Goal: Check status: Check status

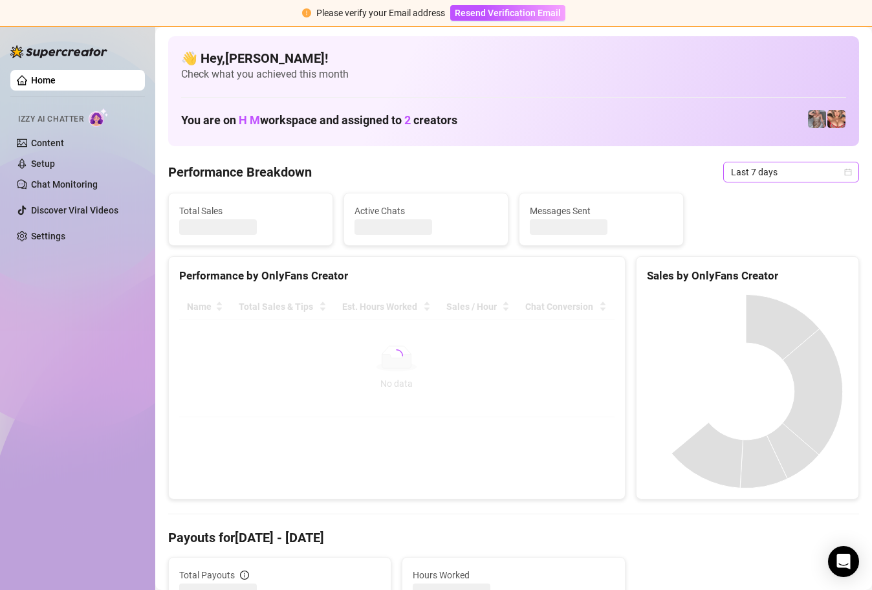
click at [844, 172] on icon "calendar" at bounding box center [848, 172] width 8 height 8
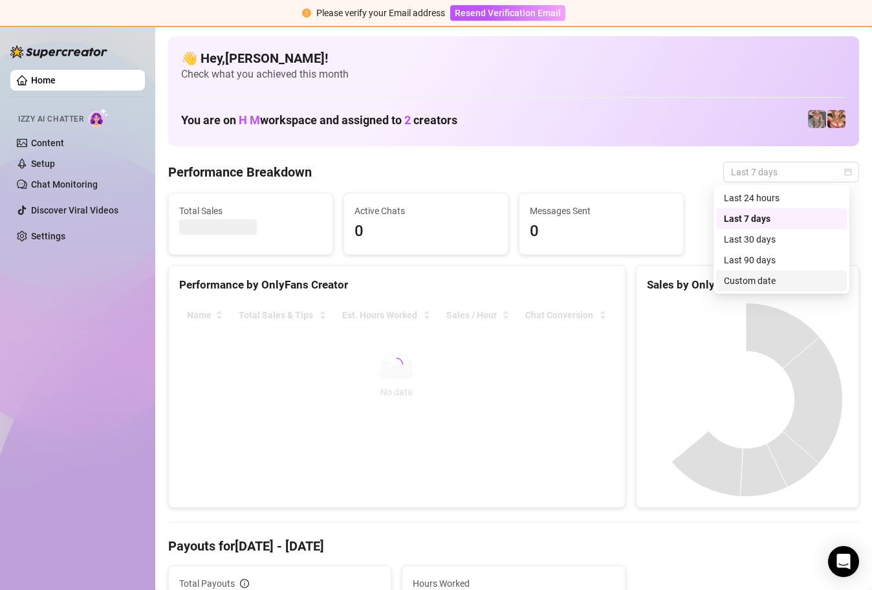
click at [764, 280] on div "Custom date" at bounding box center [781, 281] width 115 height 14
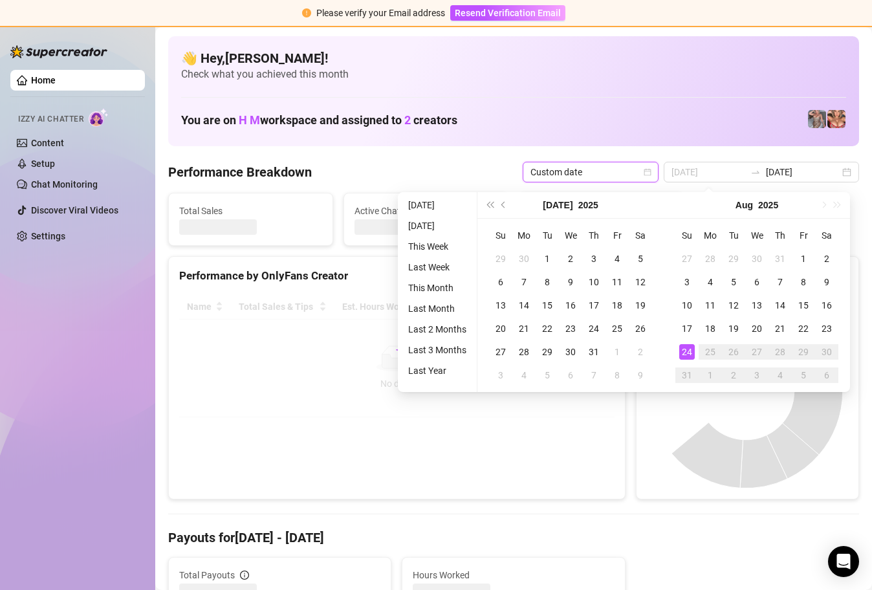
click at [680, 353] on div "24" at bounding box center [687, 352] width 16 height 16
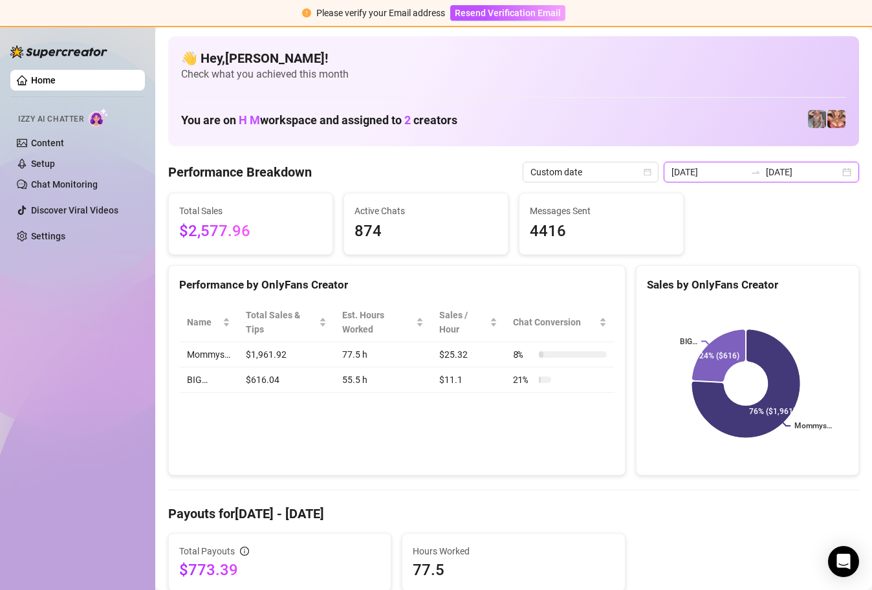
click at [726, 175] on input "[DATE]" at bounding box center [709, 172] width 74 height 14
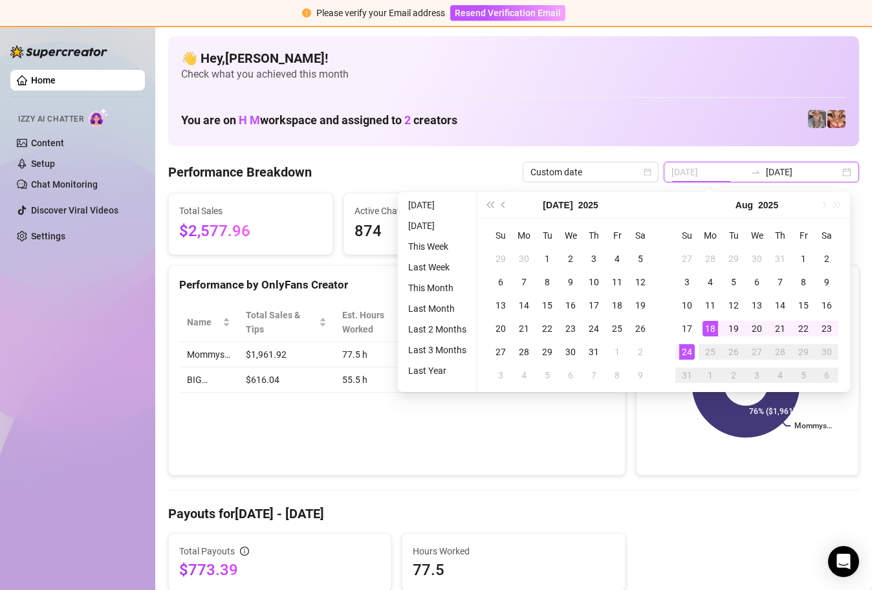
type input "[DATE]"
click at [686, 350] on div "24" at bounding box center [687, 352] width 16 height 16
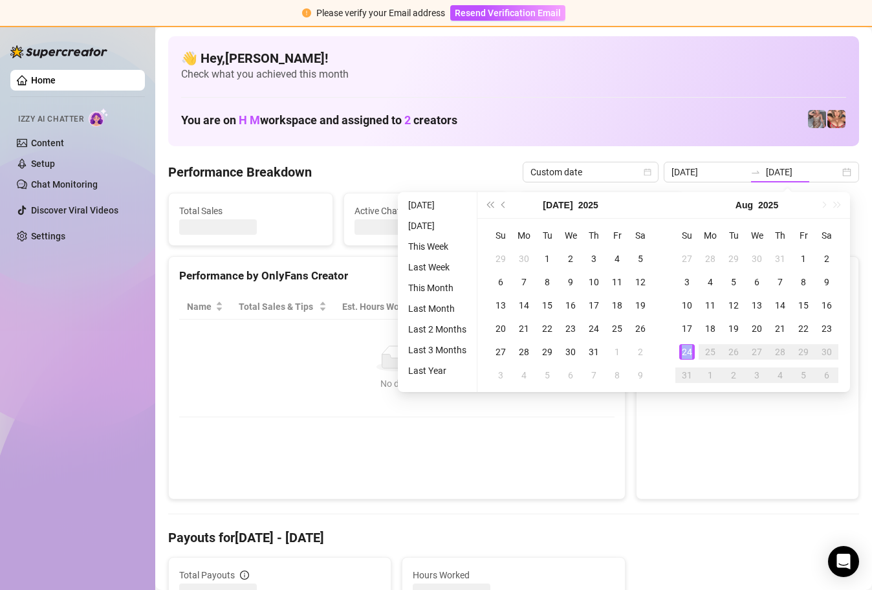
type input "[DATE]"
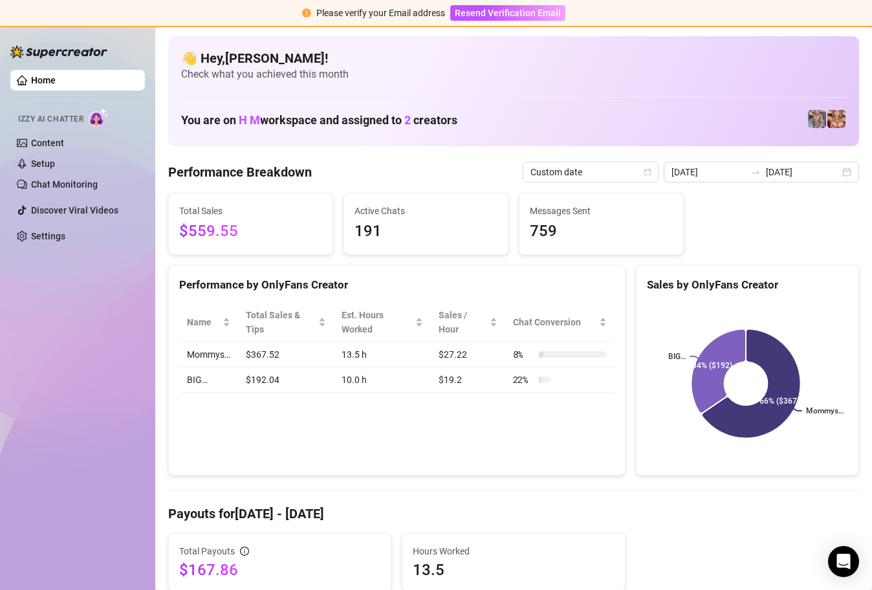
drag, startPoint x: 234, startPoint y: 226, endPoint x: 243, endPoint y: 230, distance: 9.9
click at [243, 230] on span "$559.55" at bounding box center [250, 231] width 143 height 25
drag, startPoint x: 243, startPoint y: 230, endPoint x: 222, endPoint y: 230, distance: 20.7
click at [222, 230] on span "$559.55" at bounding box center [250, 231] width 143 height 25
click at [313, 296] on div "Name Total Sales & Tips Est. Hours Worked Sales / Hour Chat Conversion Mommys… …" at bounding box center [397, 347] width 456 height 111
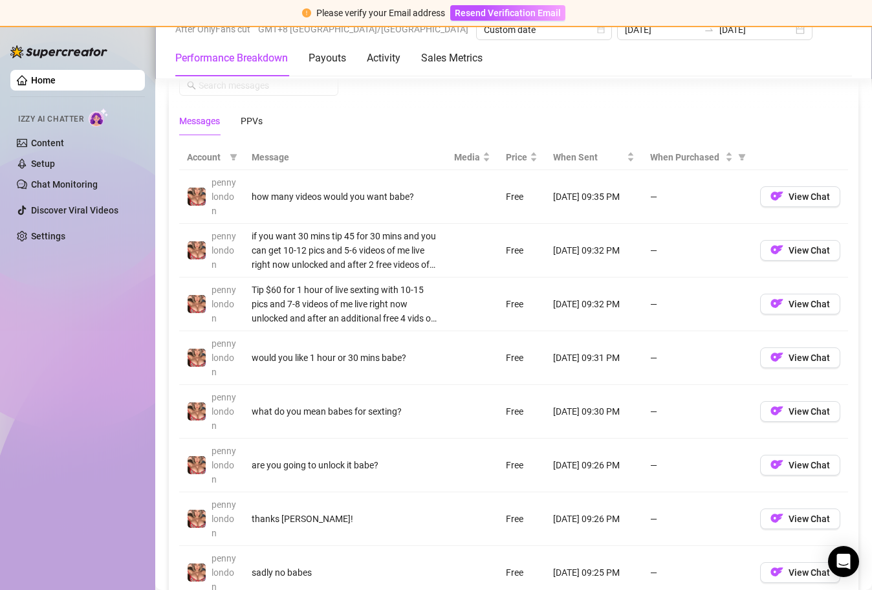
scroll to position [1189, 0]
click at [718, 157] on div "When Purchased" at bounding box center [691, 156] width 83 height 14
click at [721, 159] on div "When Purchased" at bounding box center [691, 156] width 83 height 14
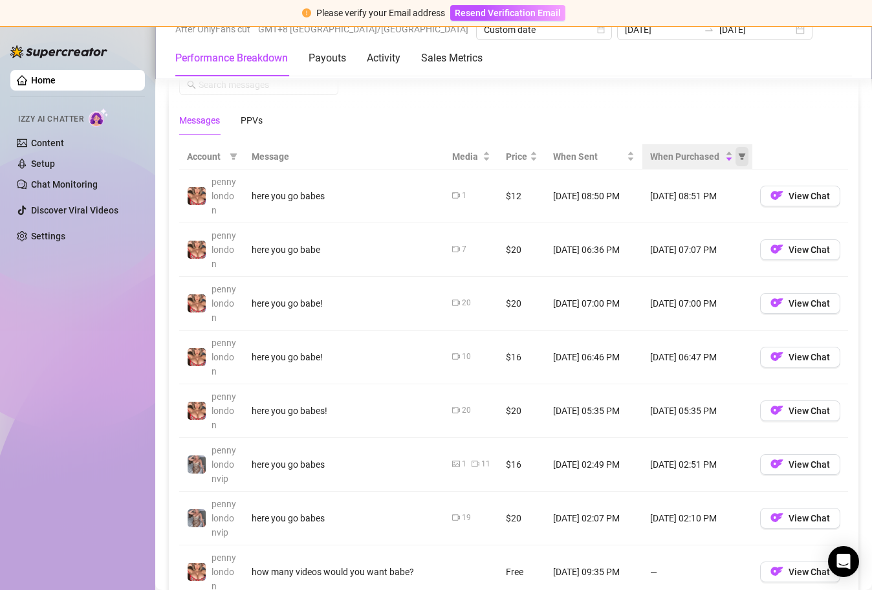
click at [739, 155] on icon "filter" at bounding box center [742, 156] width 7 height 6
click at [710, 201] on span "Purchased" at bounding box center [691, 202] width 43 height 10
radio input "true"
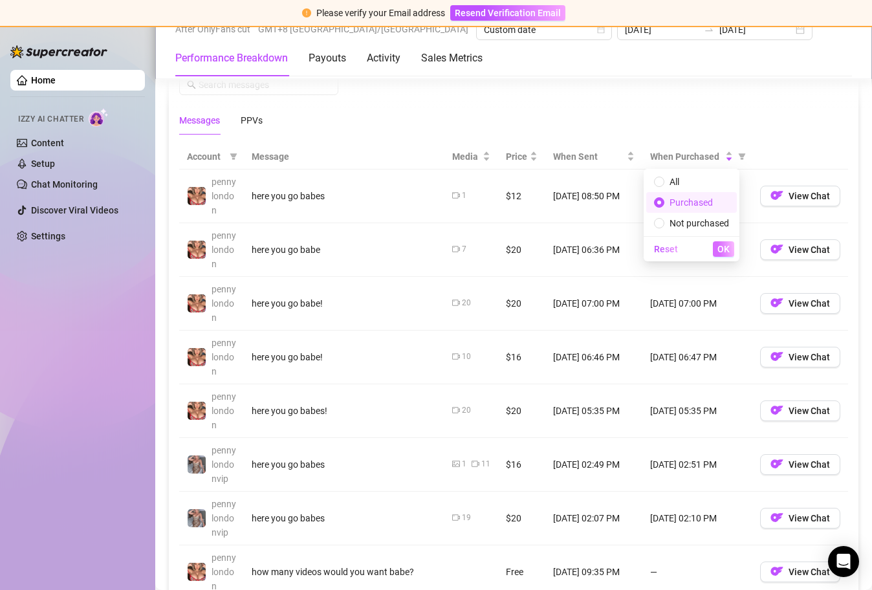
click at [721, 245] on span "OK" at bounding box center [724, 249] width 12 height 10
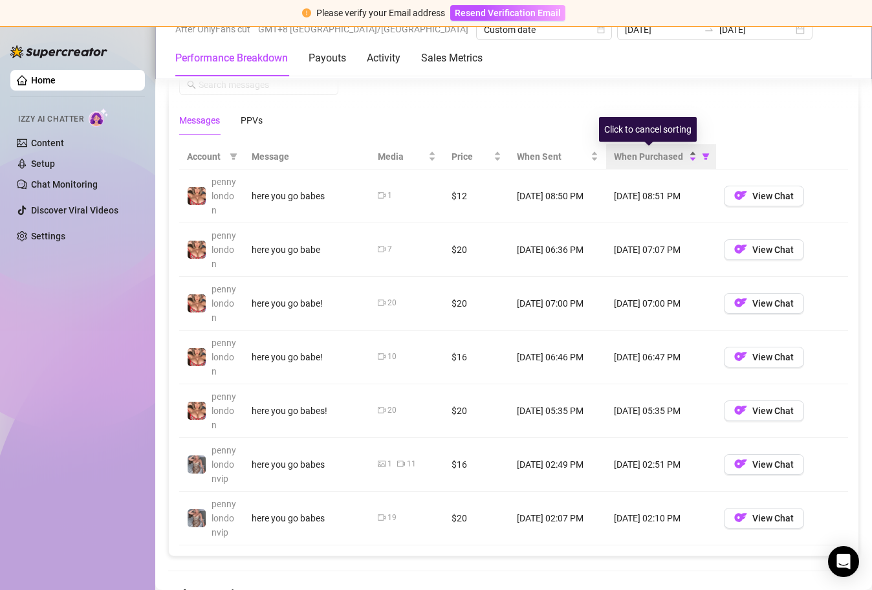
click at [690, 154] on div "When Purchased" at bounding box center [655, 156] width 83 height 14
click at [691, 157] on div "When Purchased" at bounding box center [661, 156] width 94 height 14
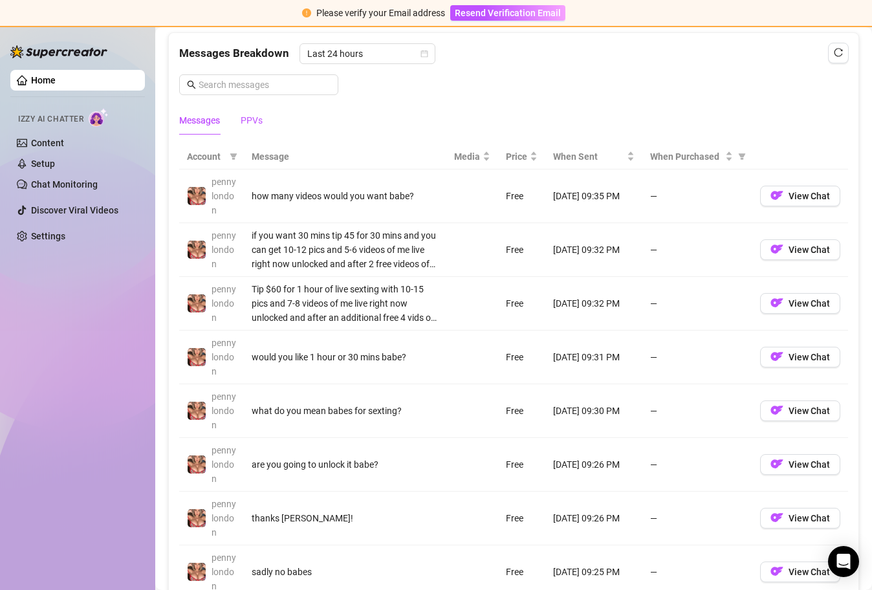
click at [254, 121] on div "PPVs" at bounding box center [252, 120] width 22 height 14
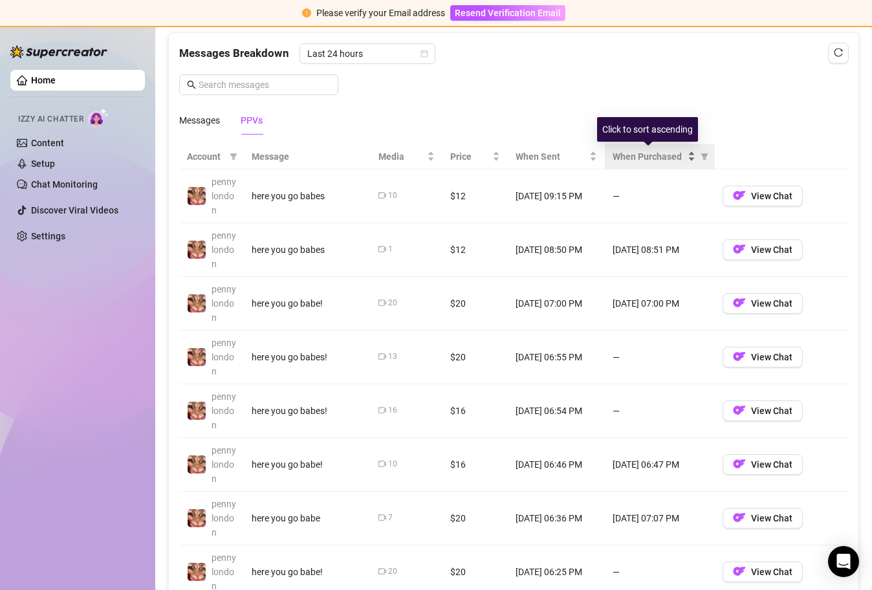
click at [686, 154] on div "When Purchased" at bounding box center [654, 156] width 83 height 14
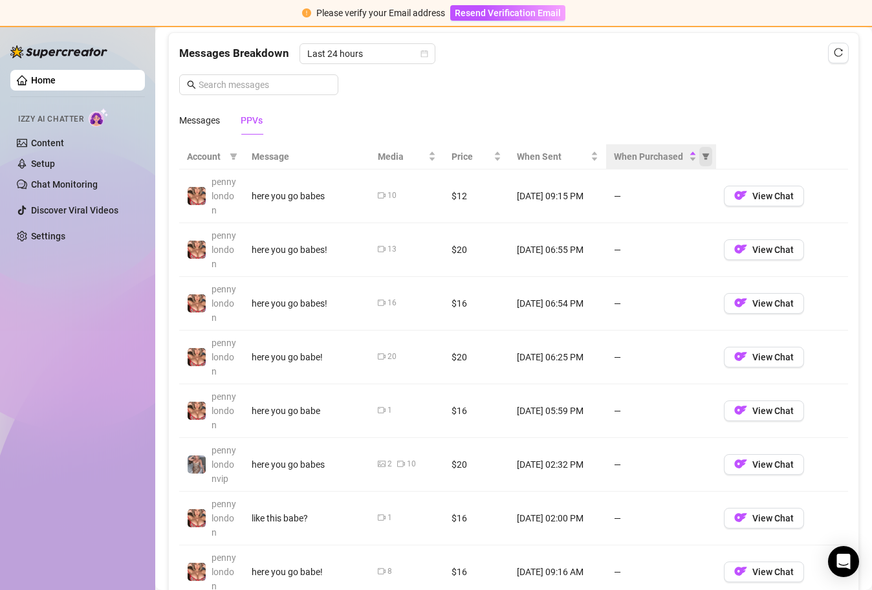
click at [702, 156] on icon "filter" at bounding box center [705, 156] width 7 height 6
click at [690, 199] on span "Purchased" at bounding box center [657, 202] width 75 height 14
radio input "true"
click at [691, 248] on span "OK" at bounding box center [690, 249] width 12 height 10
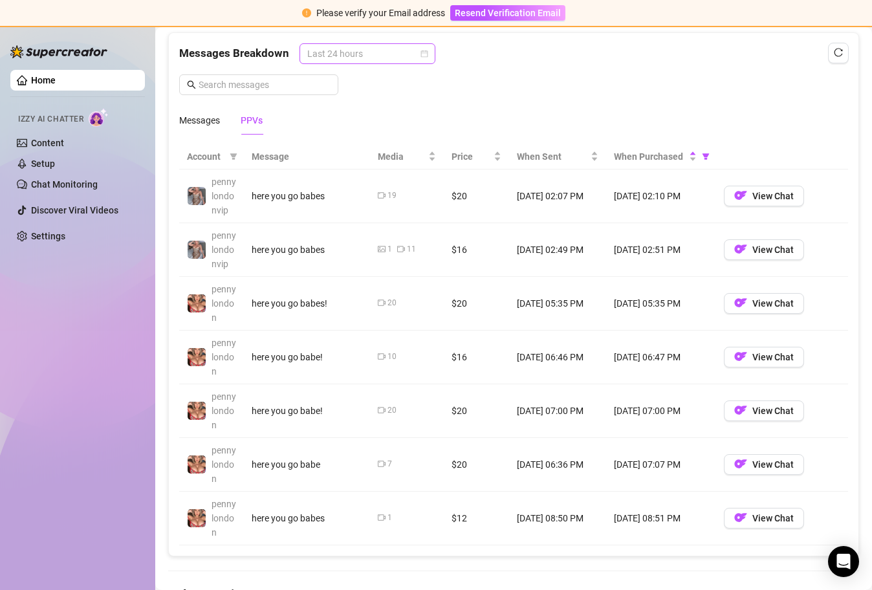
click at [362, 55] on span "Last 24 hours" at bounding box center [367, 53] width 120 height 19
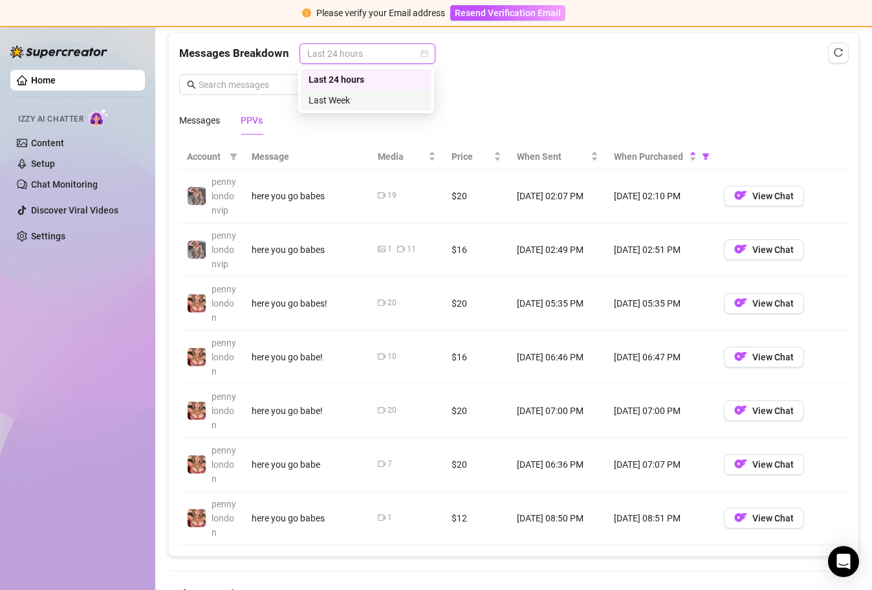
click at [357, 102] on div "Last Week" at bounding box center [366, 100] width 115 height 14
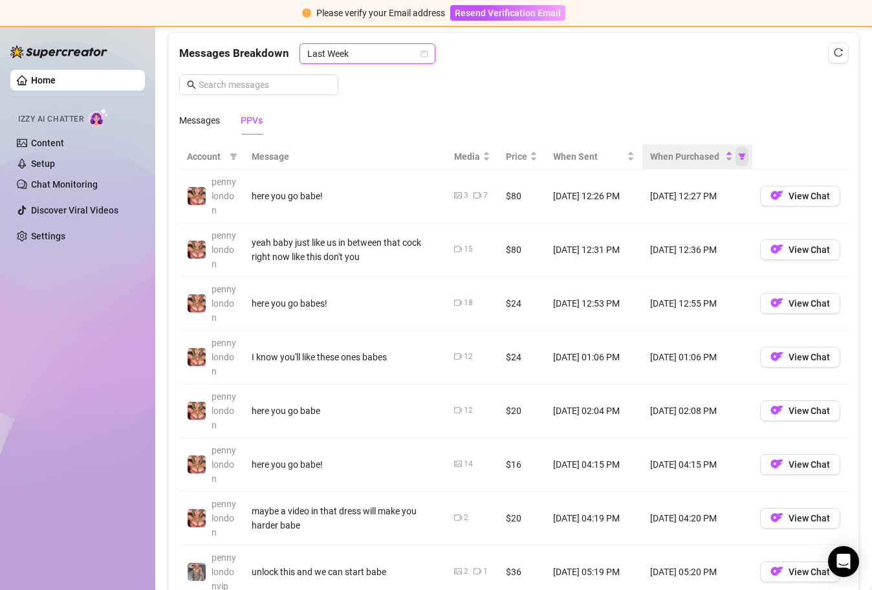
click at [738, 157] on icon "filter" at bounding box center [742, 157] width 8 height 8
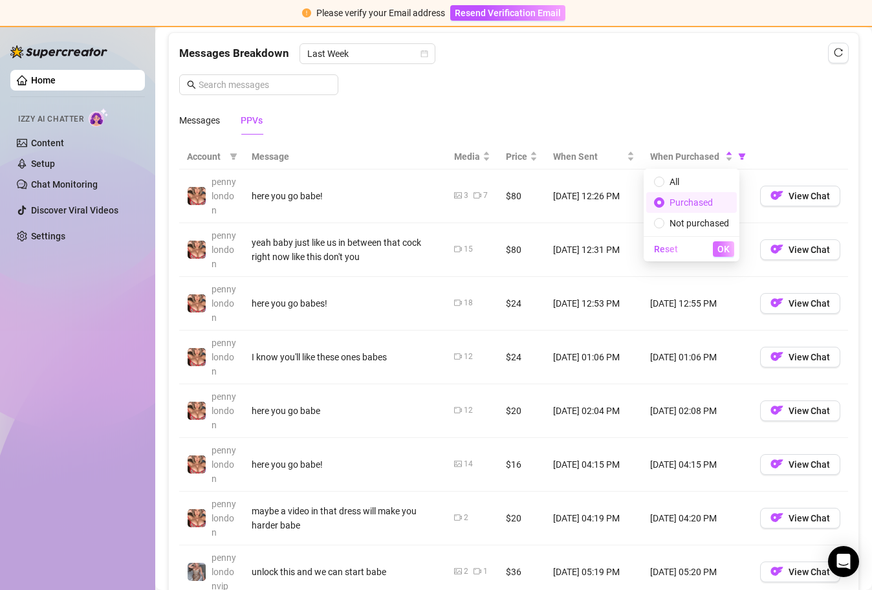
click at [724, 248] on span "OK" at bounding box center [724, 249] width 12 height 10
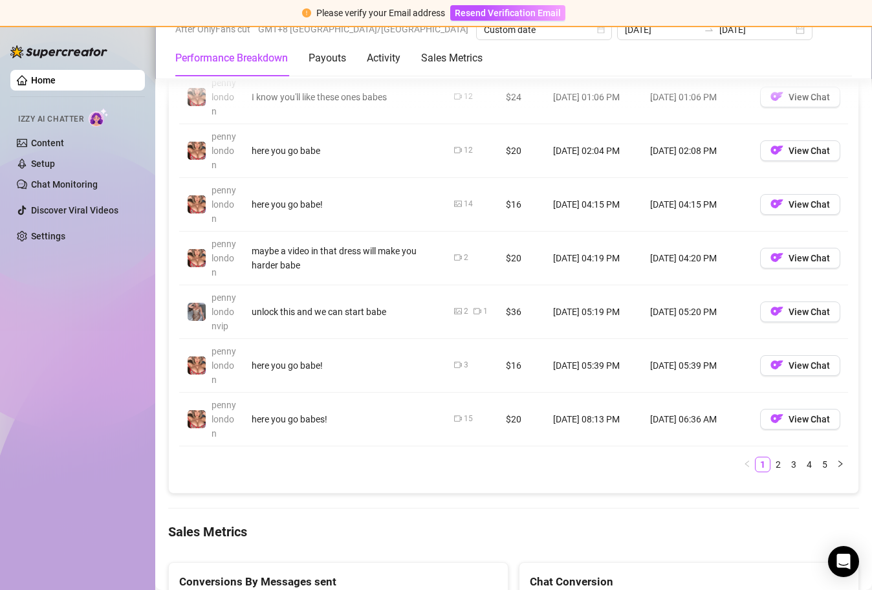
scroll to position [1454, 0]
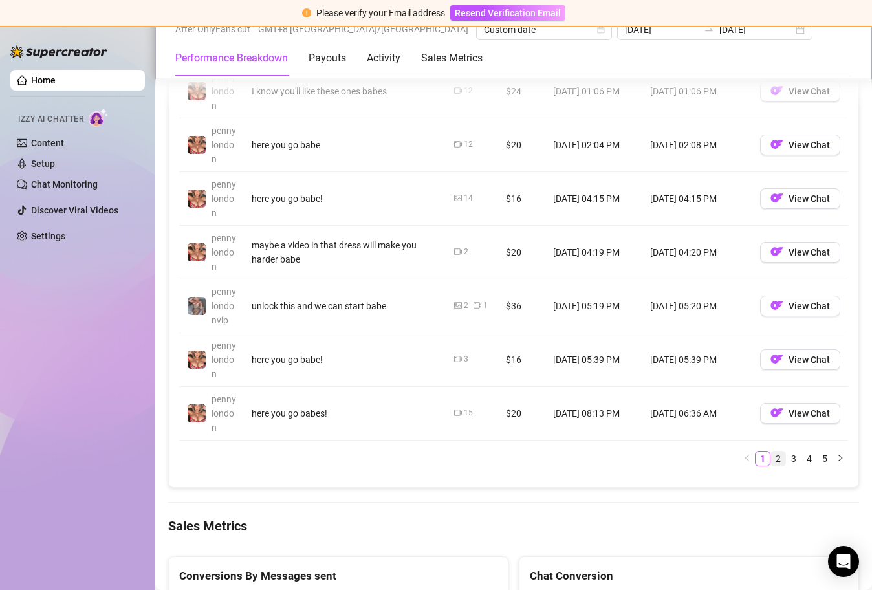
click at [771, 456] on link "2" at bounding box center [778, 459] width 14 height 14
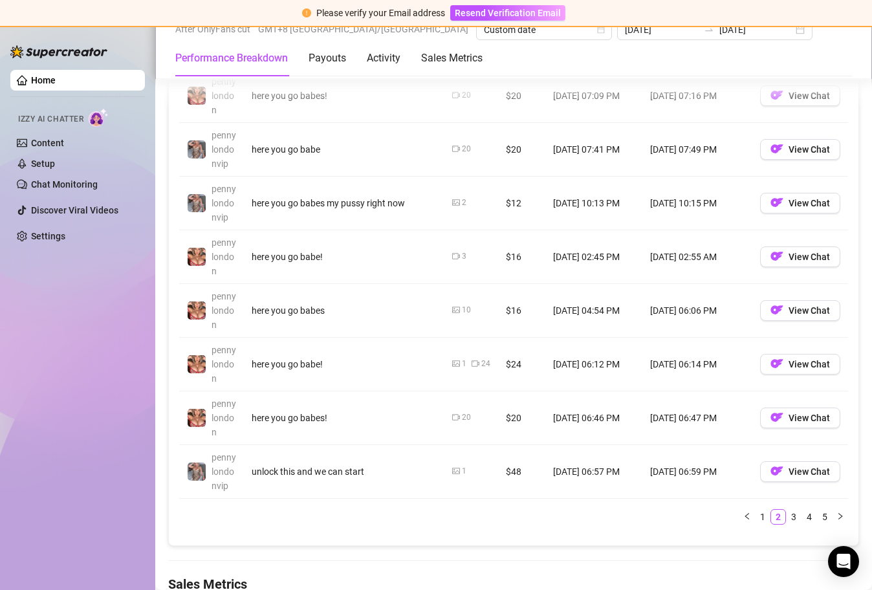
scroll to position [1404, 0]
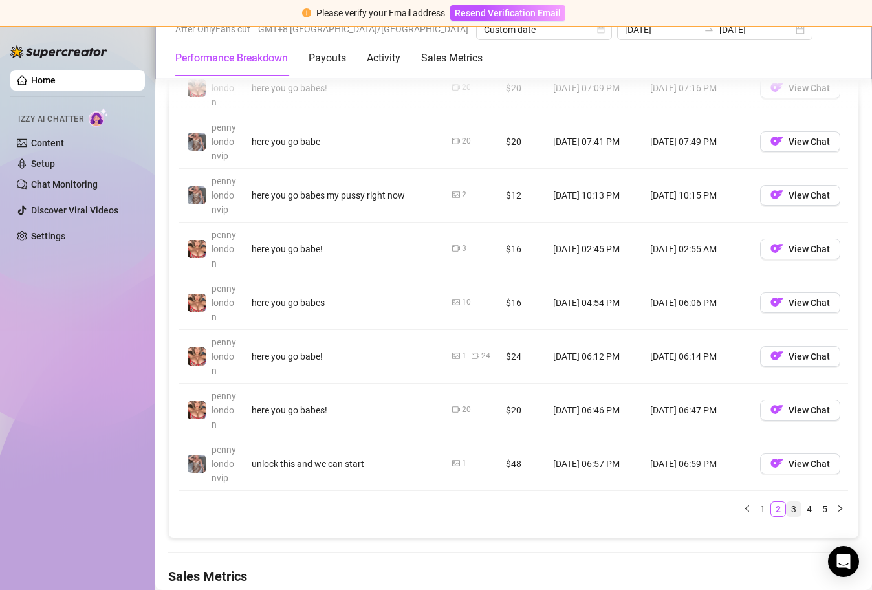
click at [787, 512] on link "3" at bounding box center [794, 509] width 14 height 14
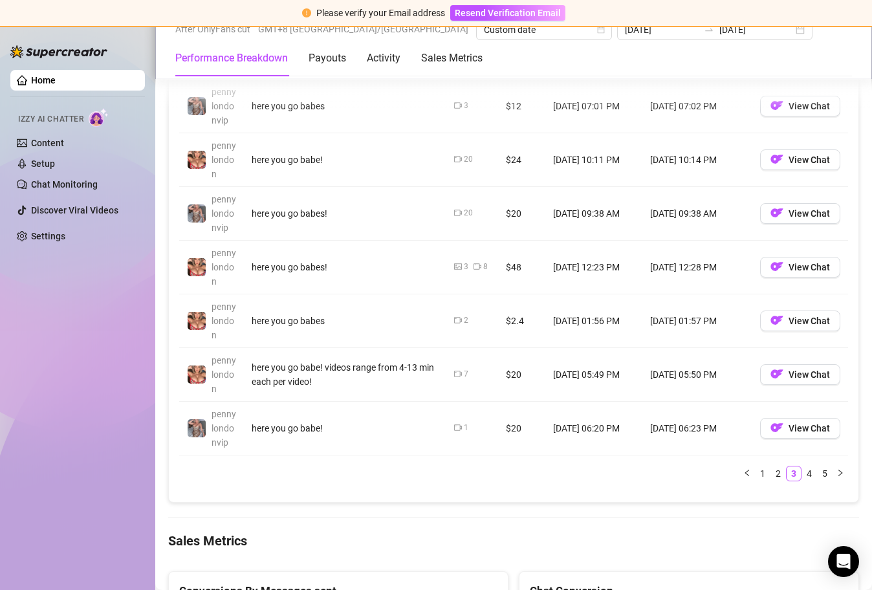
scroll to position [1445, 0]
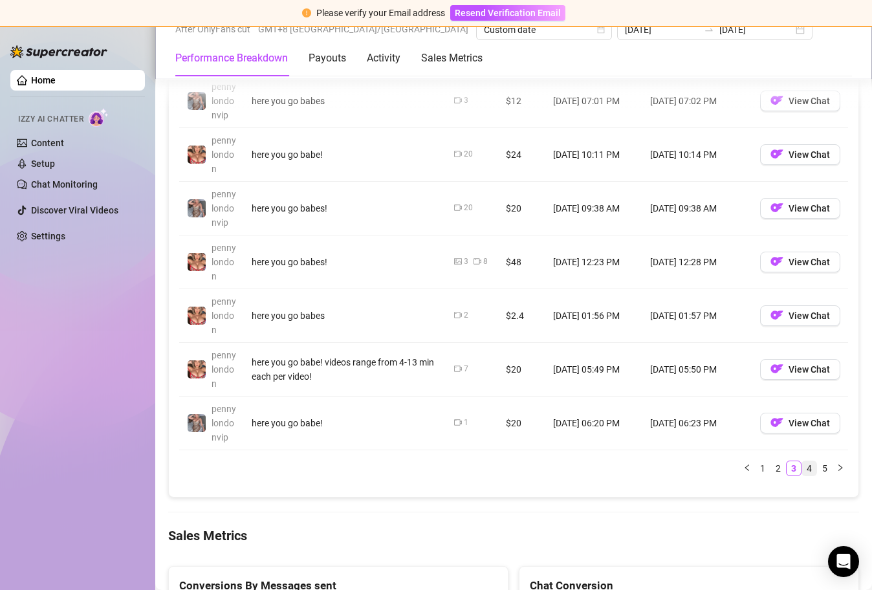
click at [802, 466] on link "4" at bounding box center [809, 468] width 14 height 14
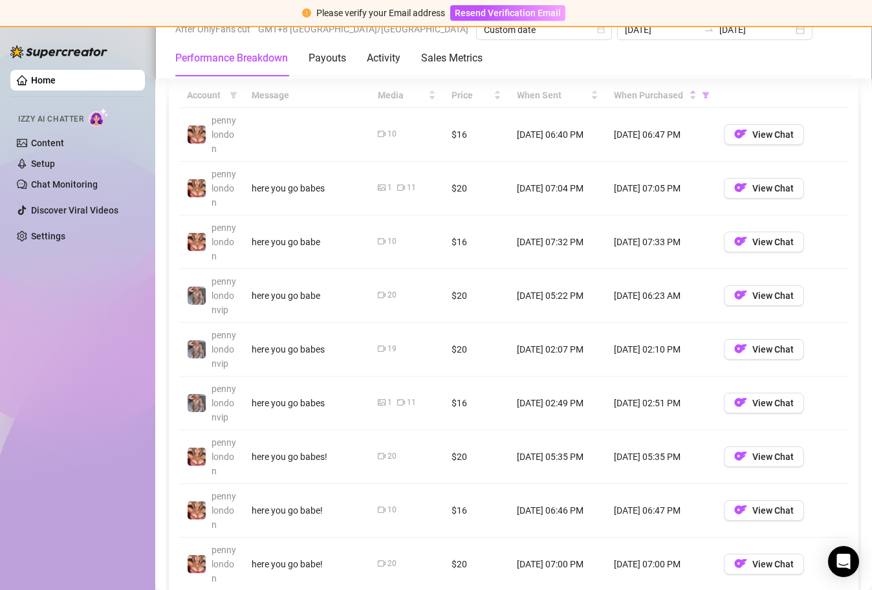
scroll to position [1249, 0]
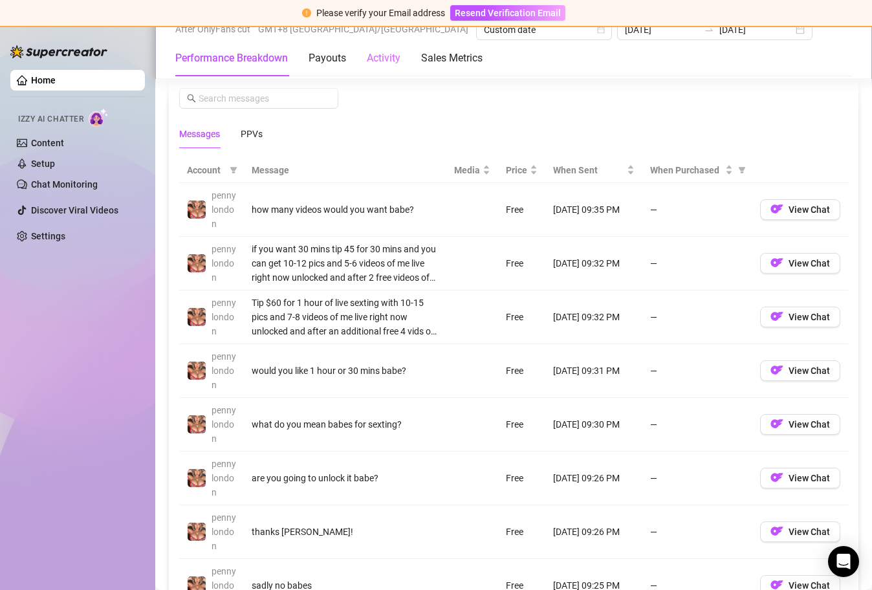
click at [390, 70] on div "Activity" at bounding box center [384, 58] width 34 height 36
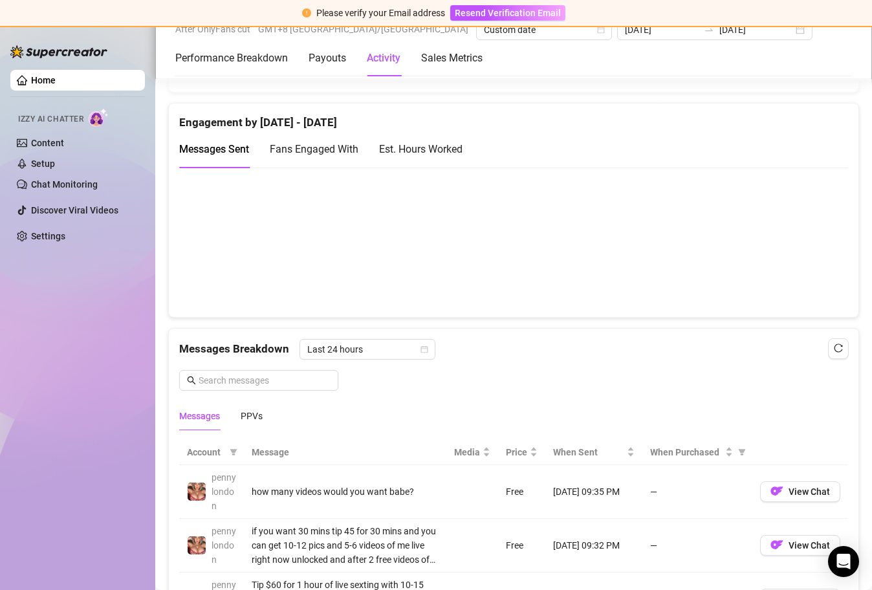
scroll to position [899, 0]
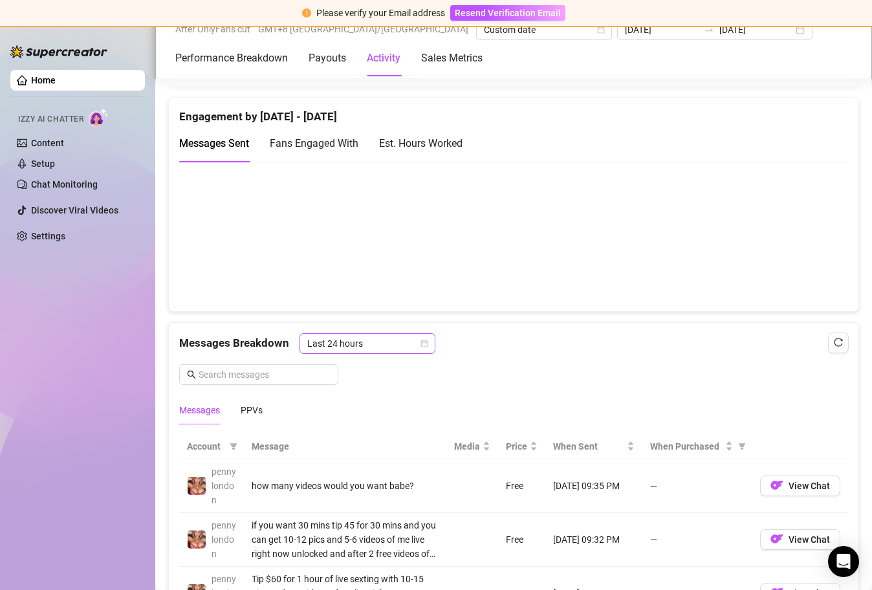
click at [424, 347] on span "Last 24 hours" at bounding box center [367, 343] width 120 height 19
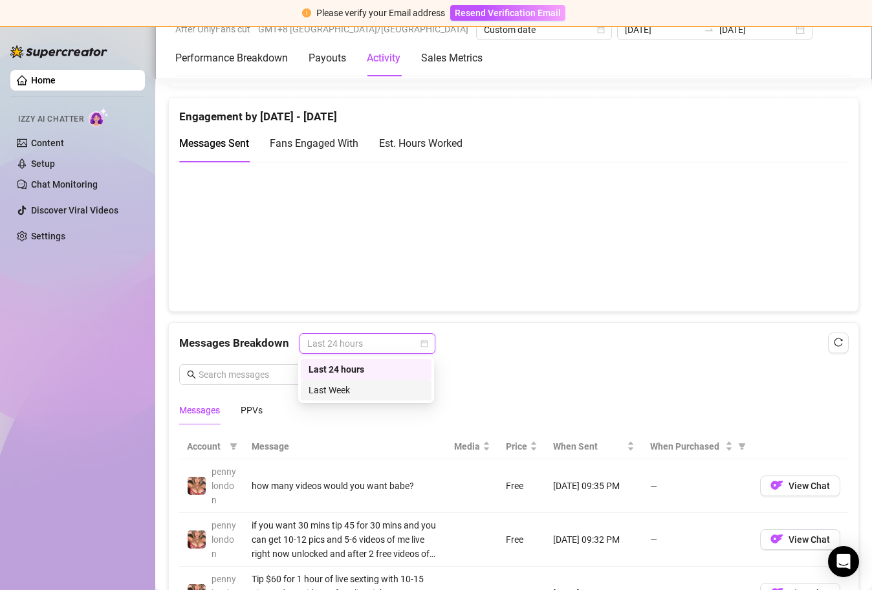
click at [397, 389] on div "Last Week" at bounding box center [366, 390] width 115 height 14
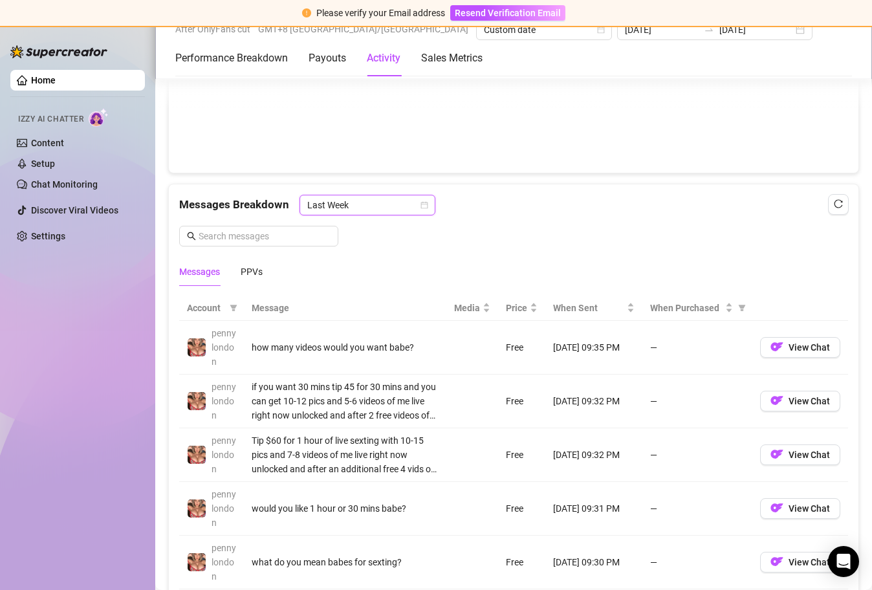
scroll to position [1042, 0]
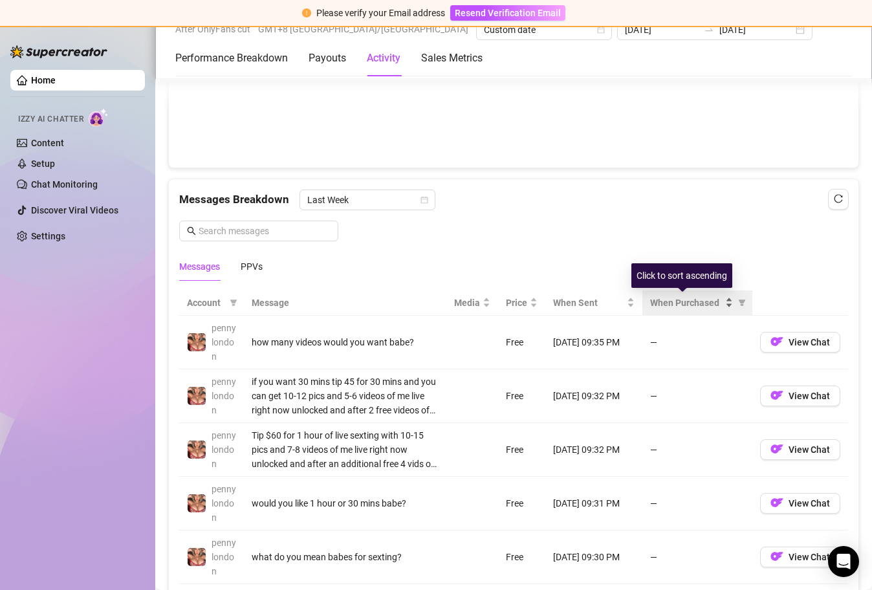
click at [719, 301] on div "When Purchased" at bounding box center [691, 303] width 83 height 14
click at [721, 305] on div "When Purchased" at bounding box center [691, 303] width 83 height 14
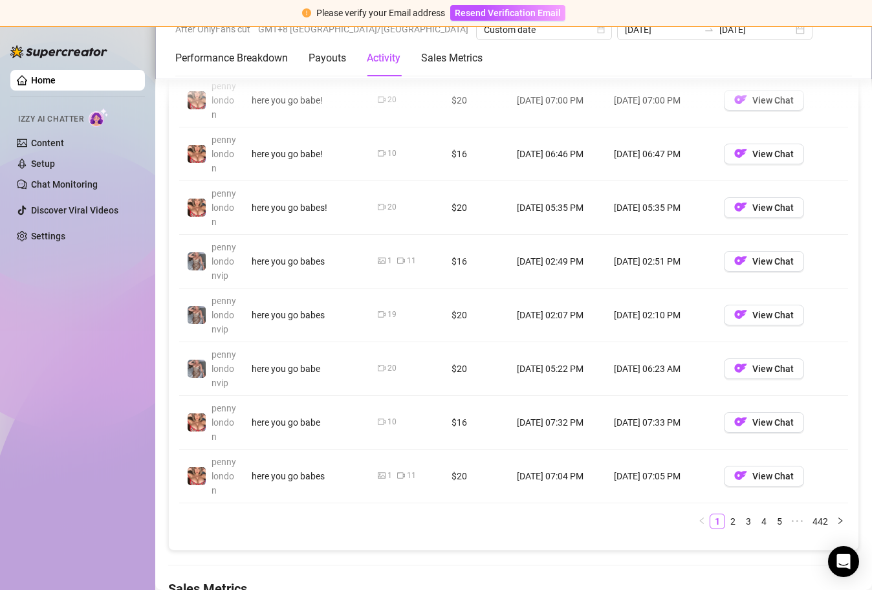
scroll to position [1422, 0]
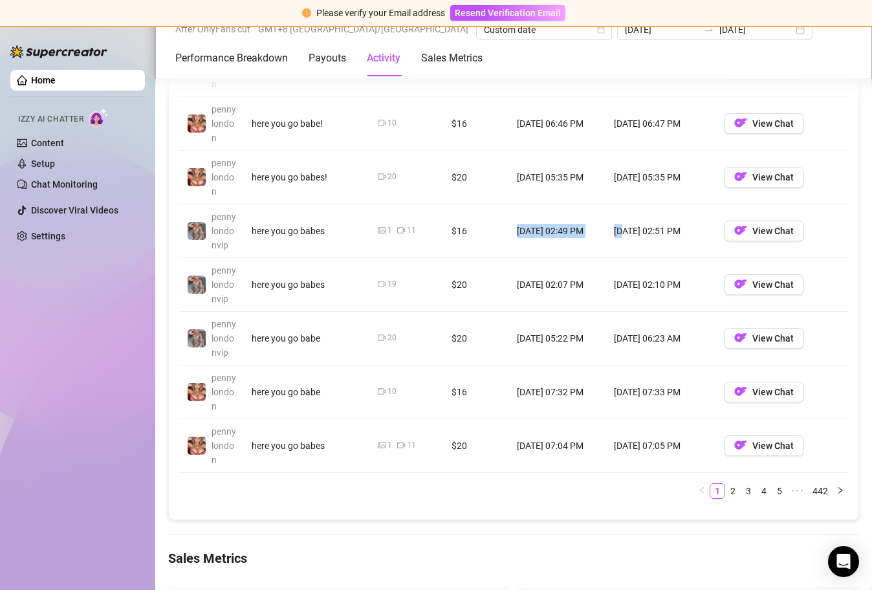
drag, startPoint x: 510, startPoint y: 232, endPoint x: 622, endPoint y: 232, distance: 111.9
click at [621, 232] on tr "pennylondonvip here you go babes 1 11 $16 Aug 24, 02:49 PM Aug 24, 02:51 PM Vie…" at bounding box center [513, 231] width 669 height 54
click at [624, 233] on td "Aug 24, 02:51 PM" at bounding box center [661, 231] width 110 height 54
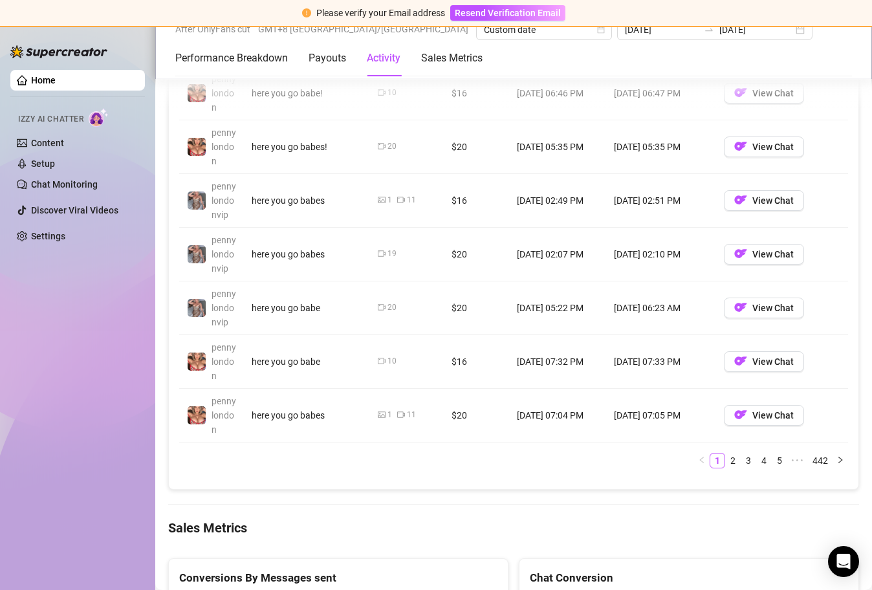
scroll to position [1470, 0]
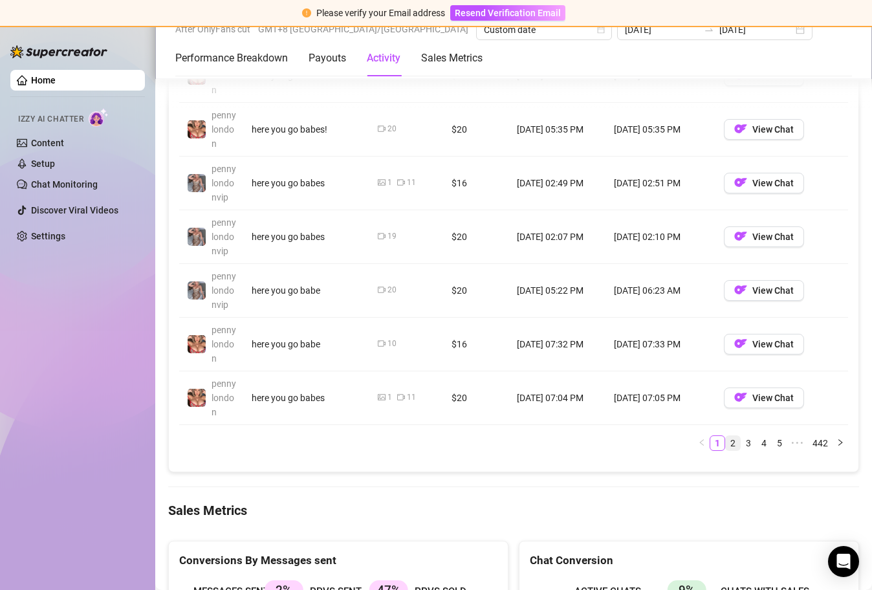
click at [726, 447] on link "2" at bounding box center [733, 443] width 14 height 14
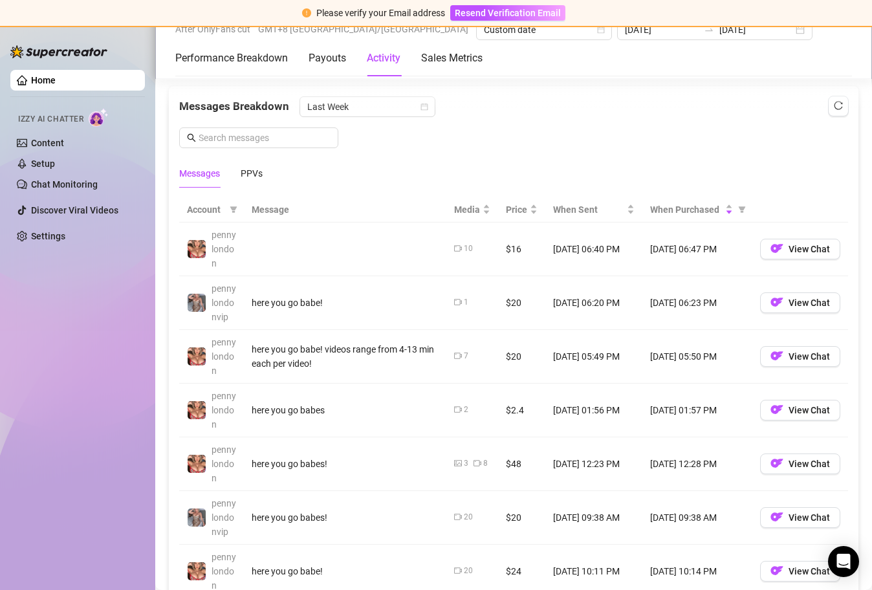
scroll to position [1081, 0]
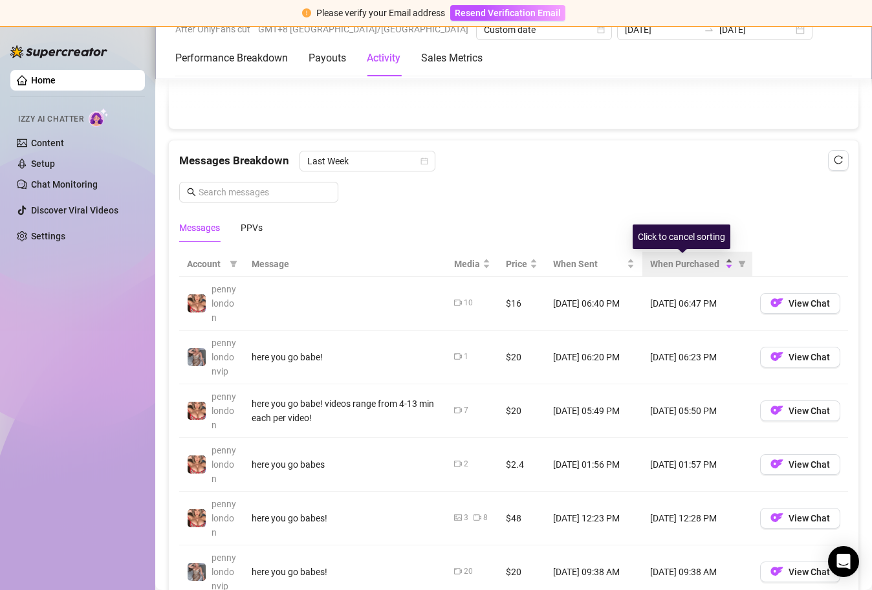
click at [720, 259] on div "When Purchased" at bounding box center [691, 264] width 83 height 14
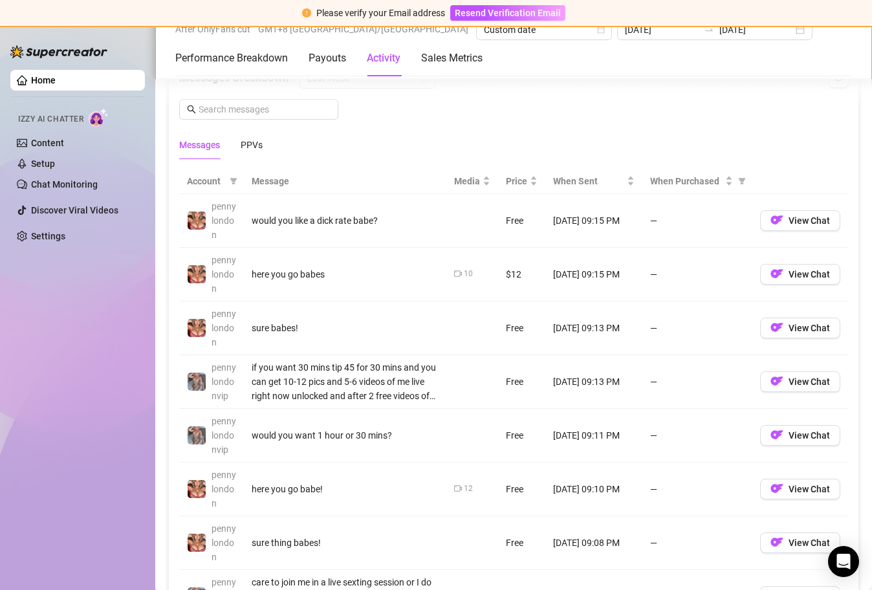
scroll to position [1167, 0]
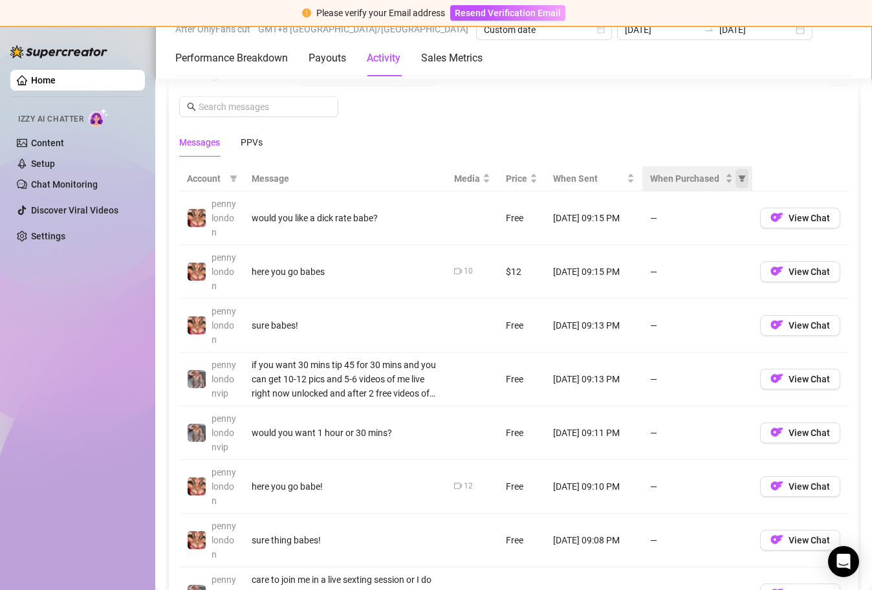
click at [739, 177] on icon "filter" at bounding box center [742, 178] width 7 height 6
click at [708, 228] on span "Purchased" at bounding box center [691, 224] width 43 height 10
radio input "true"
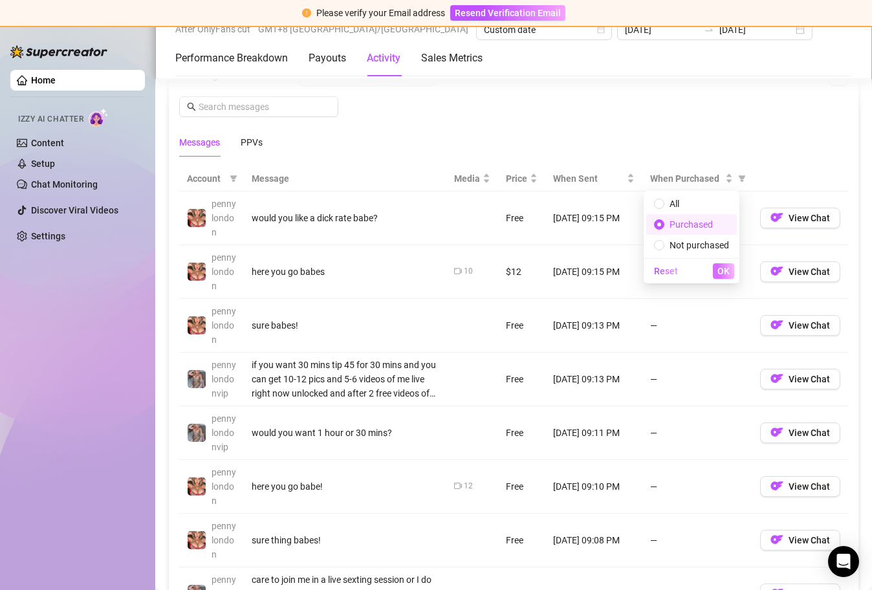
click at [726, 272] on span "OK" at bounding box center [724, 271] width 12 height 10
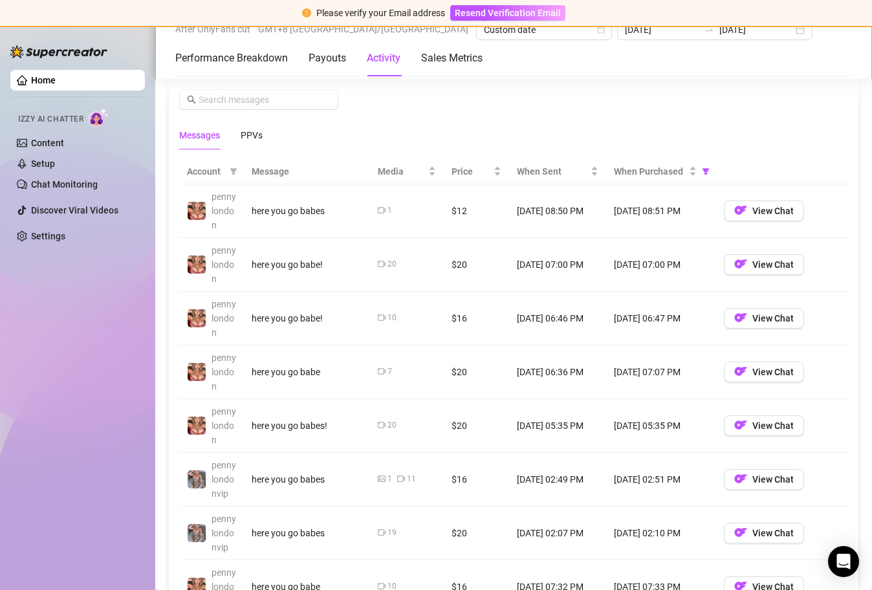
scroll to position [1163, 0]
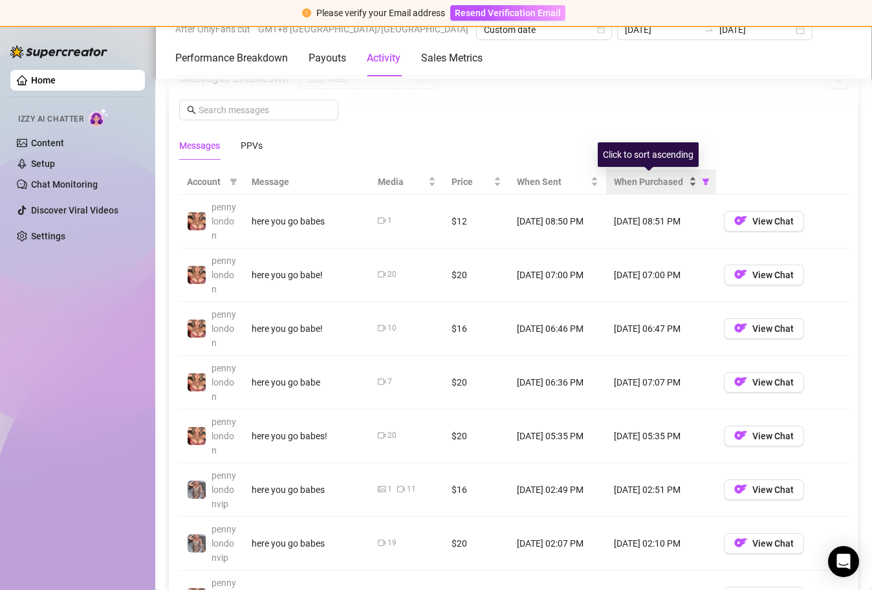
click at [687, 183] on div "When Purchased" at bounding box center [655, 182] width 83 height 14
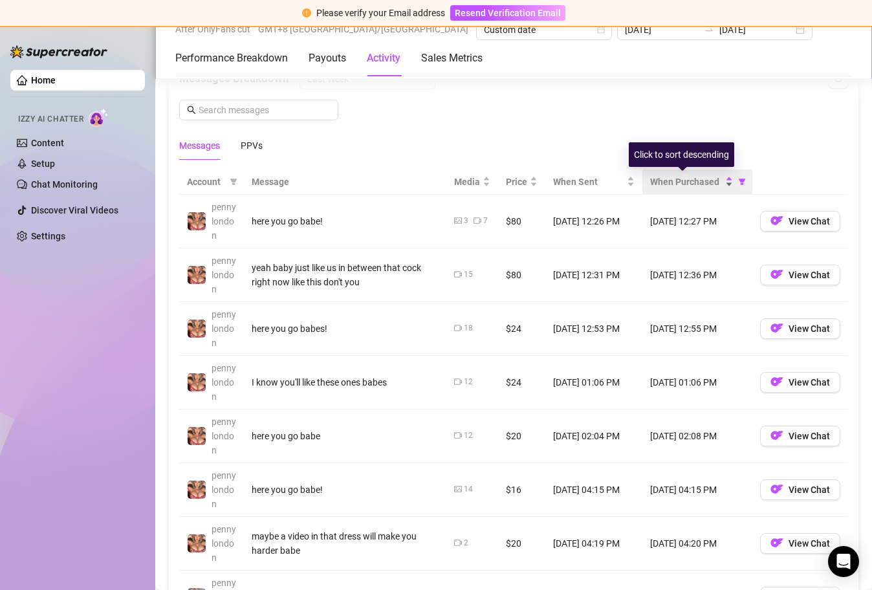
click at [721, 184] on div "When Purchased" at bounding box center [691, 182] width 83 height 14
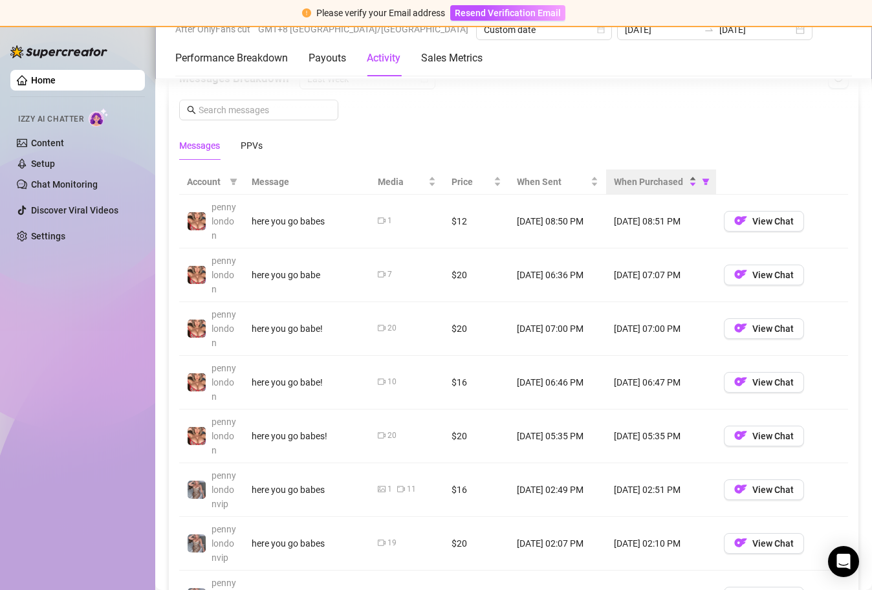
click at [686, 184] on div "When Purchased" at bounding box center [655, 182] width 83 height 14
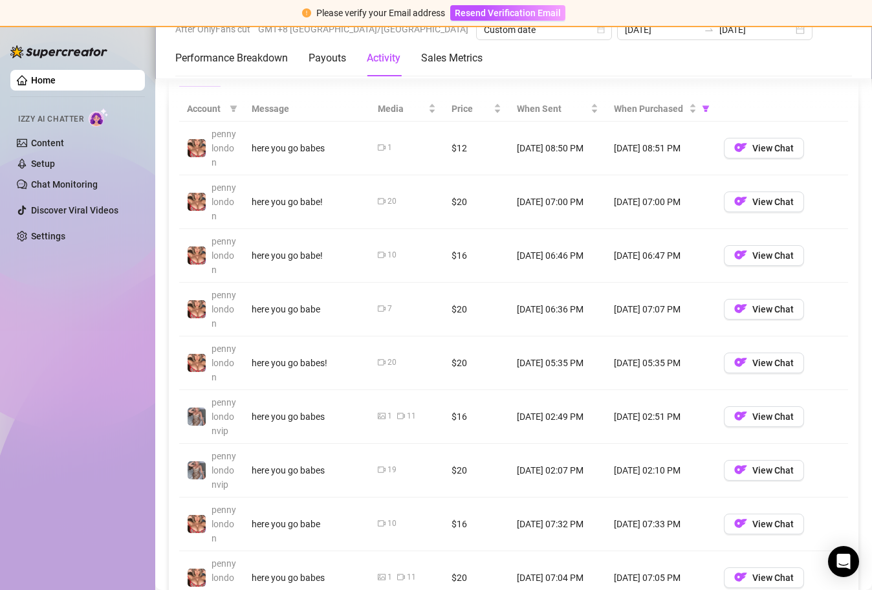
scroll to position [1222, 0]
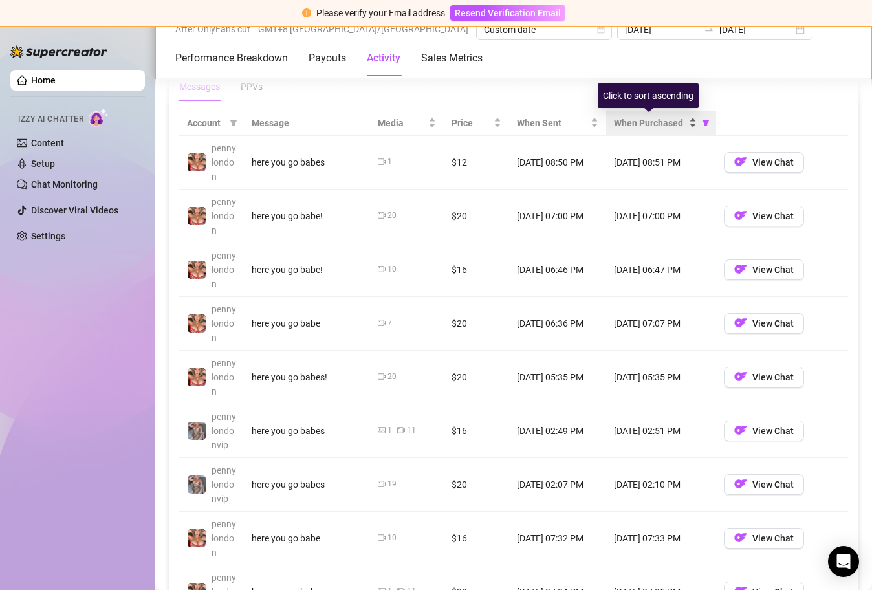
click at [688, 122] on div "When Purchased" at bounding box center [655, 123] width 83 height 14
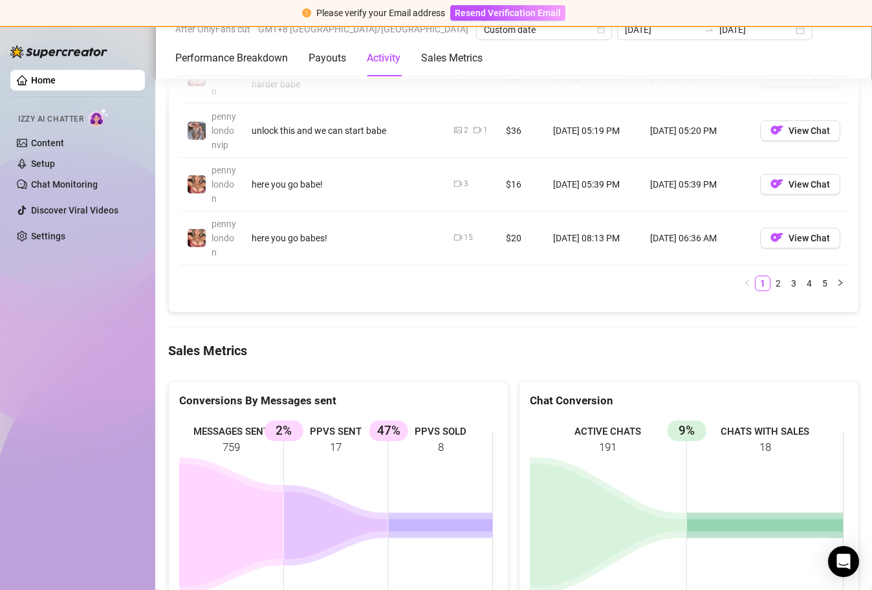
scroll to position [1636, 0]
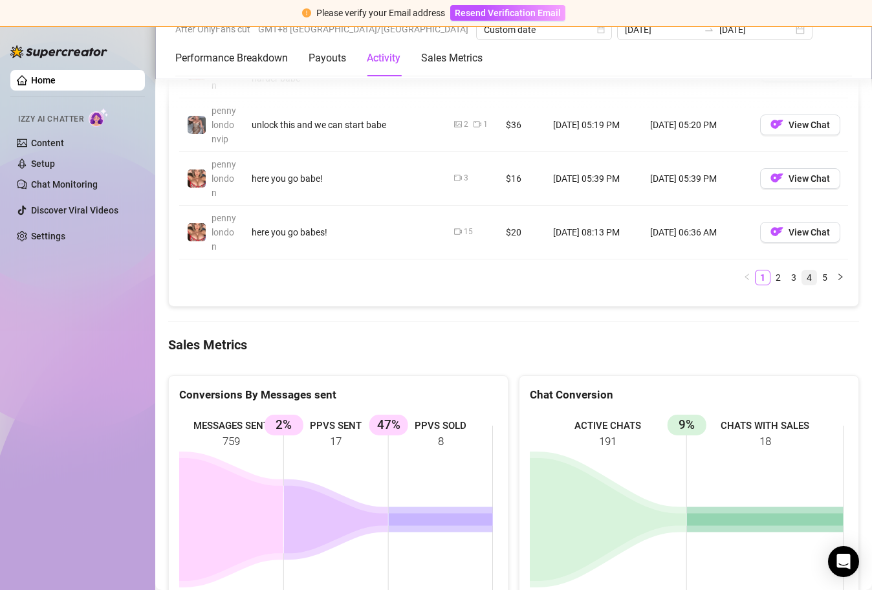
click at [802, 278] on link "4" at bounding box center [809, 277] width 14 height 14
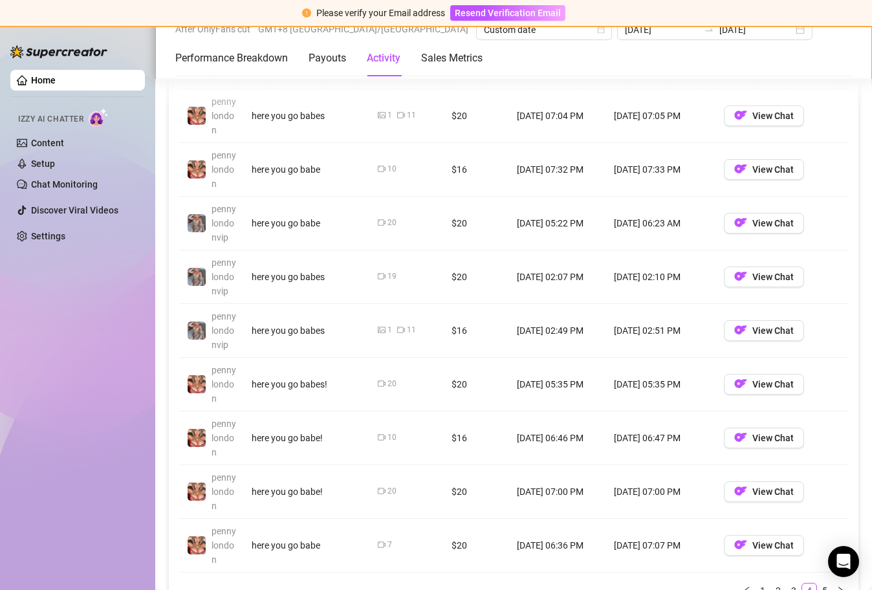
scroll to position [1390, 0]
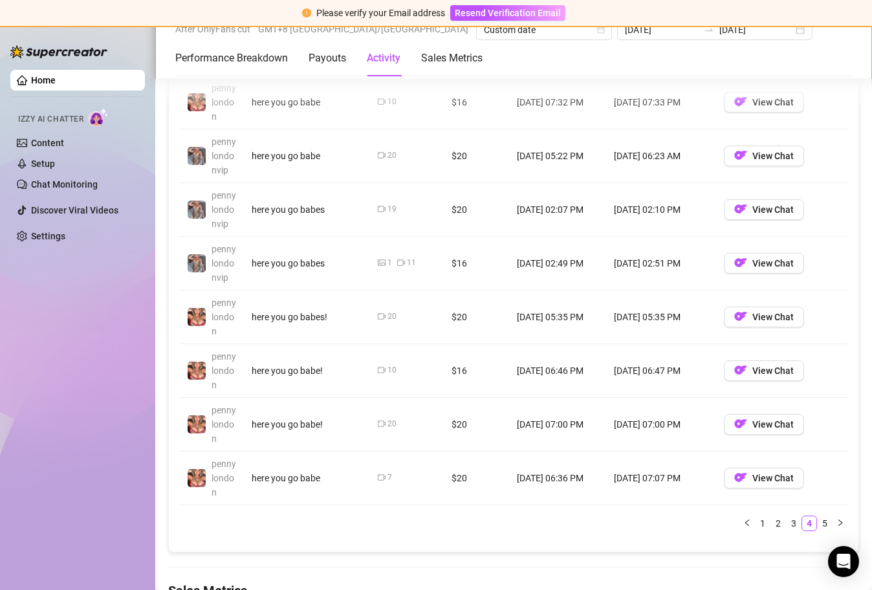
click at [818, 521] on link "5" at bounding box center [825, 523] width 14 height 14
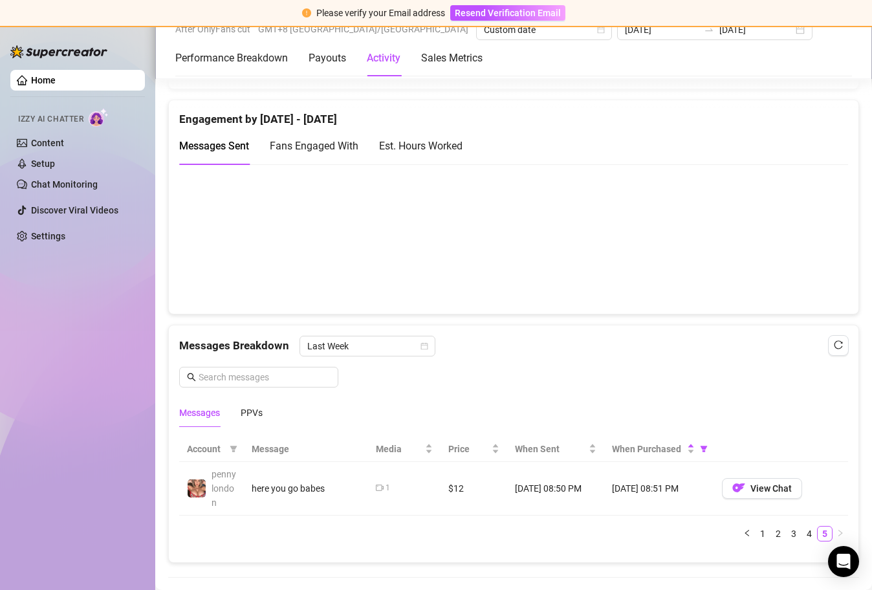
scroll to position [977, 0]
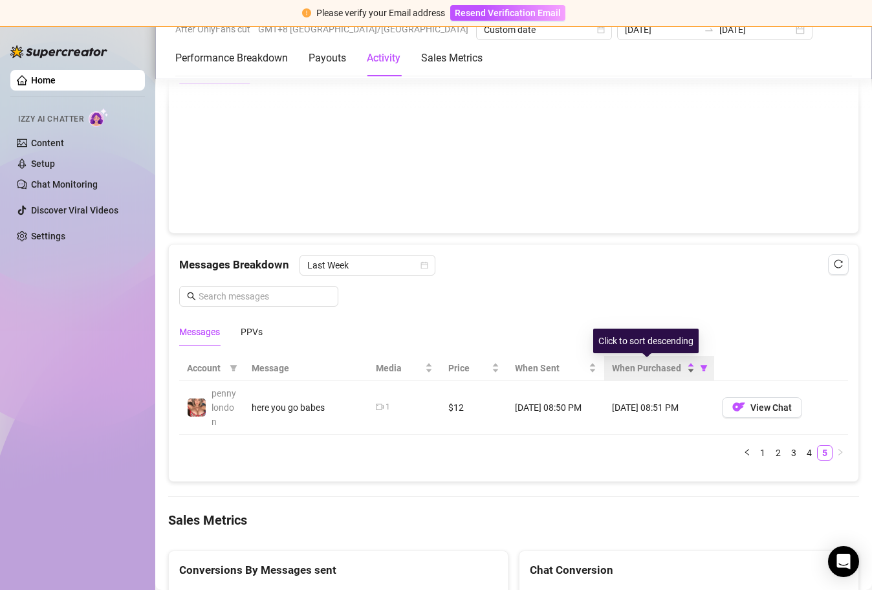
click at [685, 367] on div "When Purchased" at bounding box center [653, 368] width 83 height 14
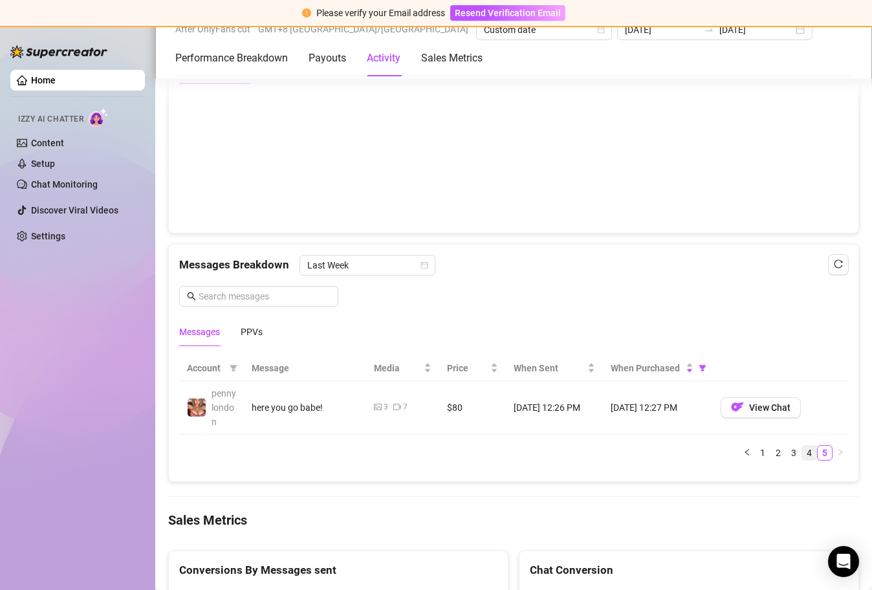
click at [802, 454] on link "4" at bounding box center [809, 453] width 14 height 14
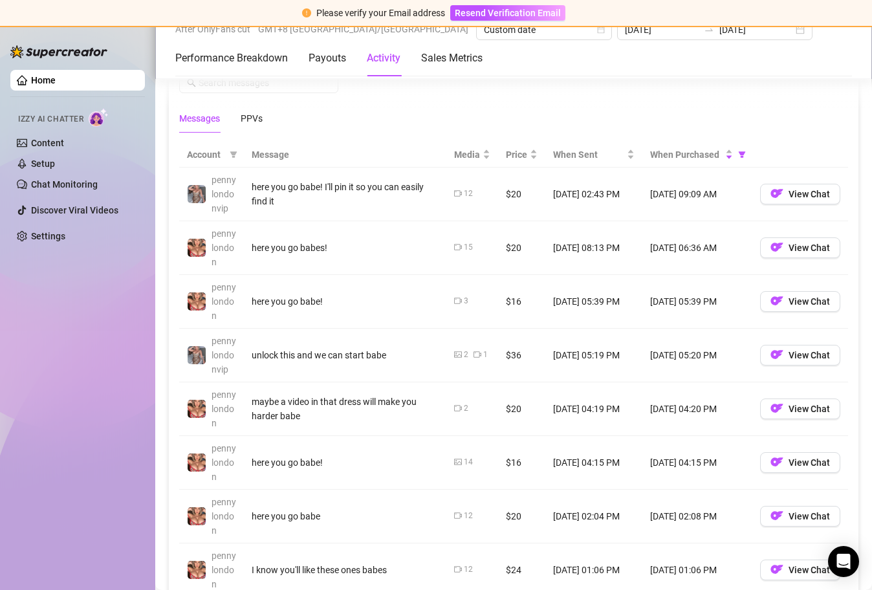
scroll to position [1192, 0]
click at [738, 153] on icon "filter" at bounding box center [742, 153] width 8 height 8
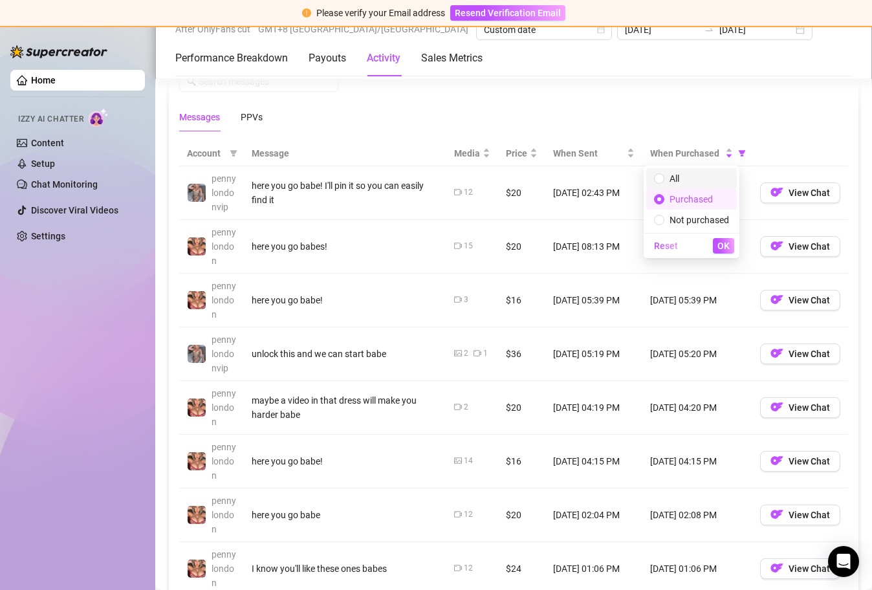
click at [690, 184] on span "All" at bounding box center [691, 178] width 75 height 14
radio input "true"
radio input "false"
click at [694, 199] on span "Purchased" at bounding box center [691, 199] width 43 height 10
radio input "false"
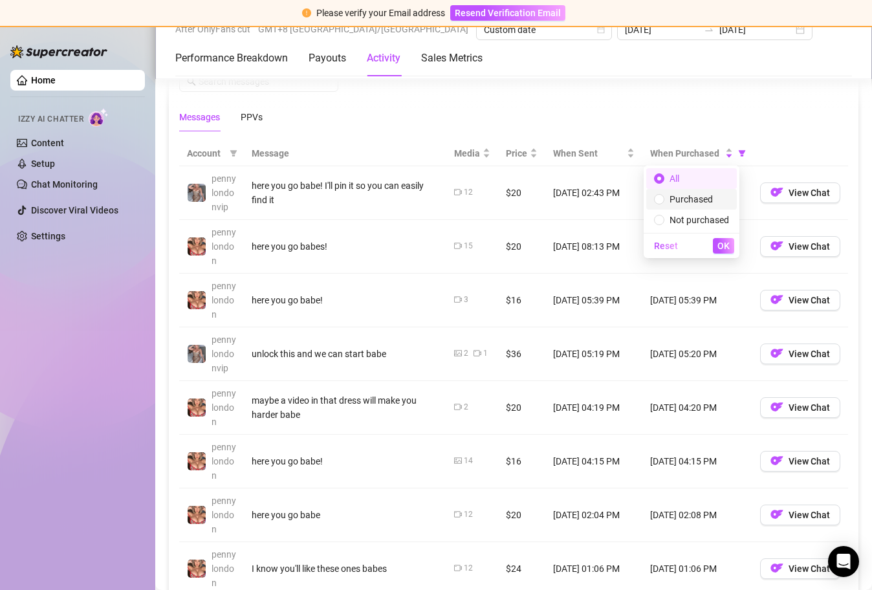
radio input "true"
click at [726, 247] on span "OK" at bounding box center [724, 246] width 12 height 10
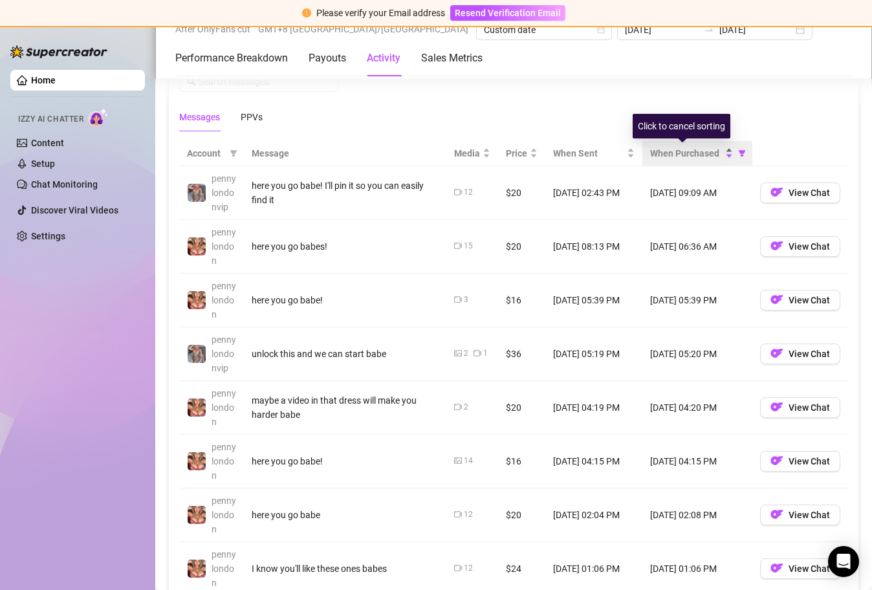
click at [723, 155] on div "When Purchased" at bounding box center [691, 153] width 83 height 14
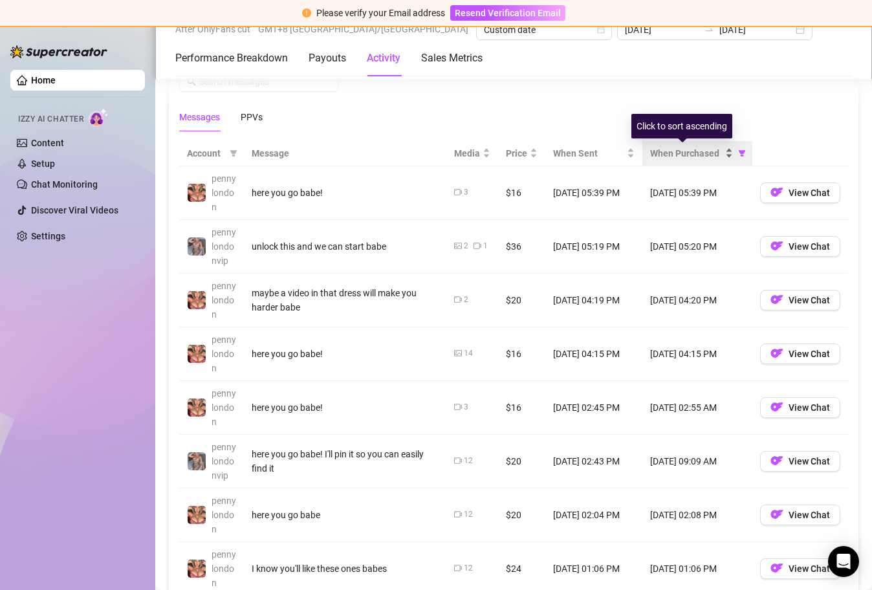
click at [719, 158] on div "When Purchased" at bounding box center [691, 153] width 83 height 14
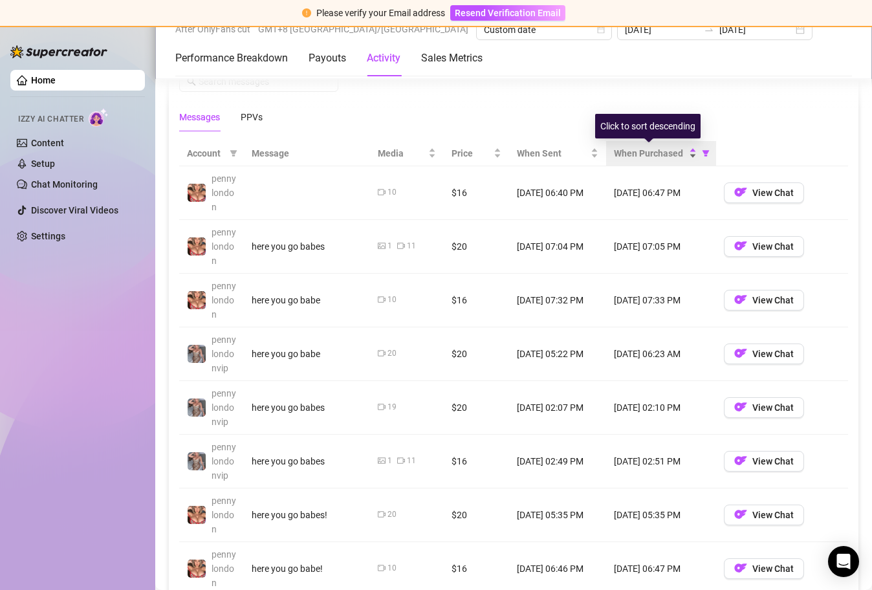
click at [688, 157] on div "When Purchased" at bounding box center [655, 153] width 83 height 14
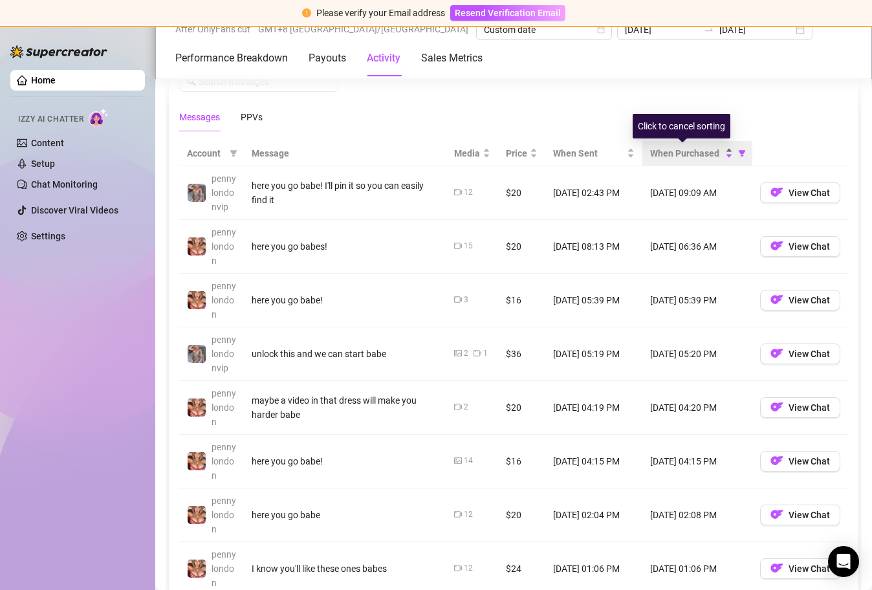
click at [723, 154] on div "When Purchased" at bounding box center [691, 153] width 83 height 14
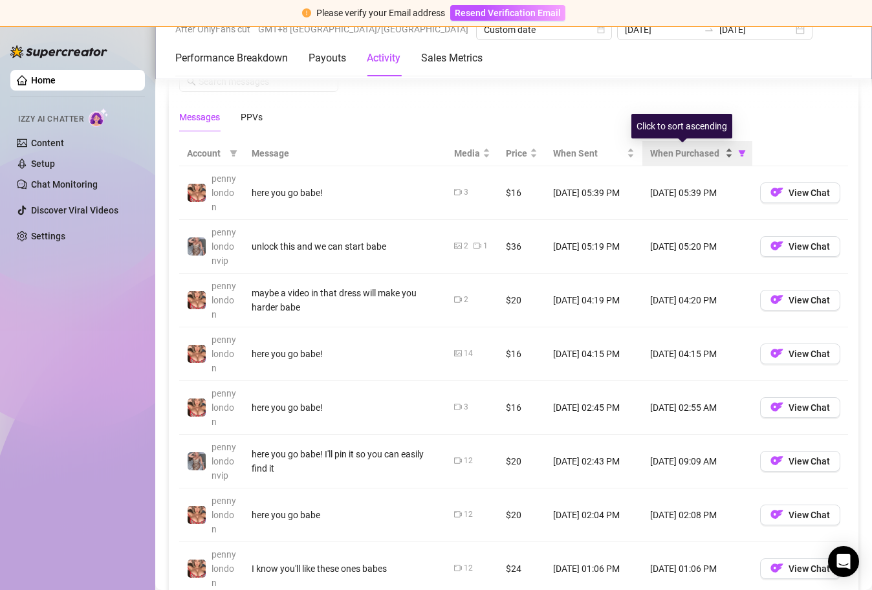
click at [721, 153] on div "When Purchased" at bounding box center [691, 153] width 83 height 14
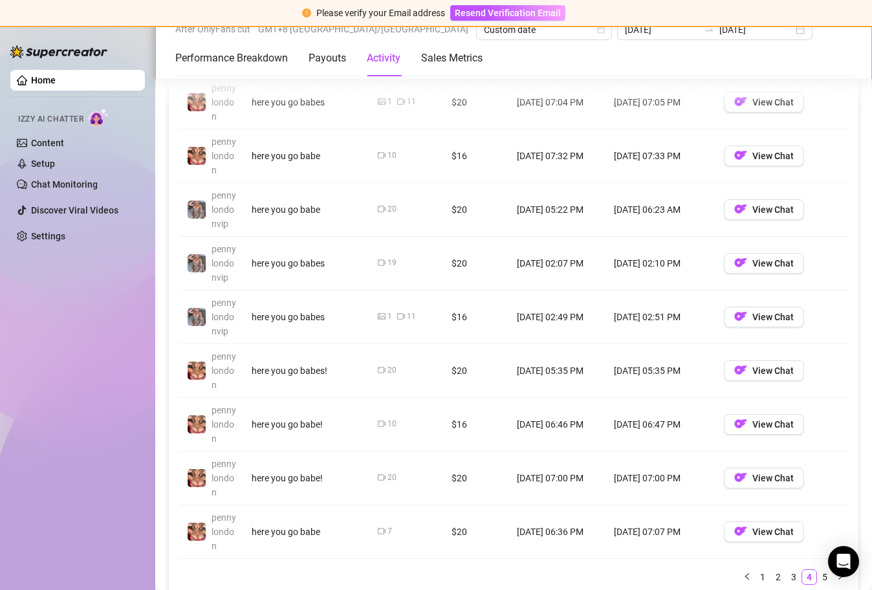
scroll to position [1359, 0]
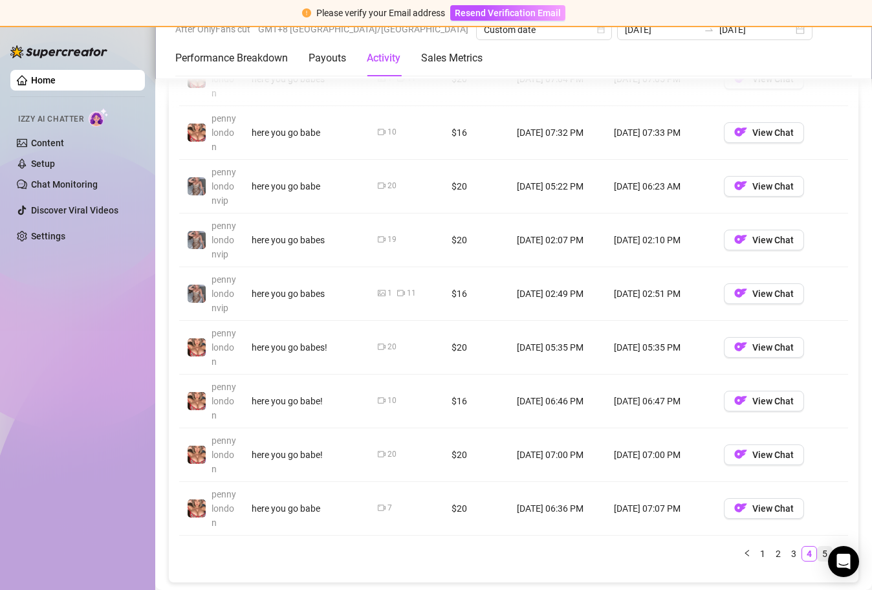
click at [818, 555] on link "5" at bounding box center [825, 554] width 14 height 14
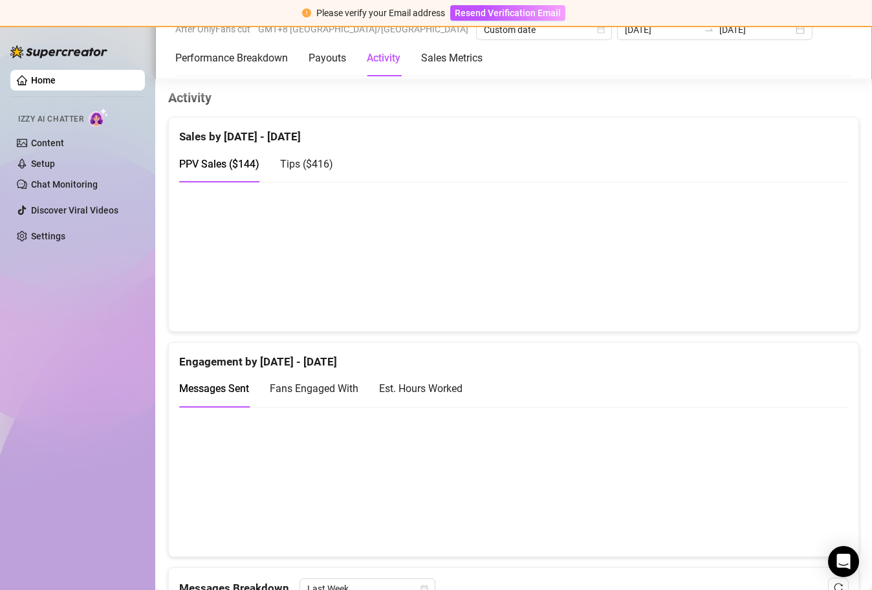
scroll to position [650, 0]
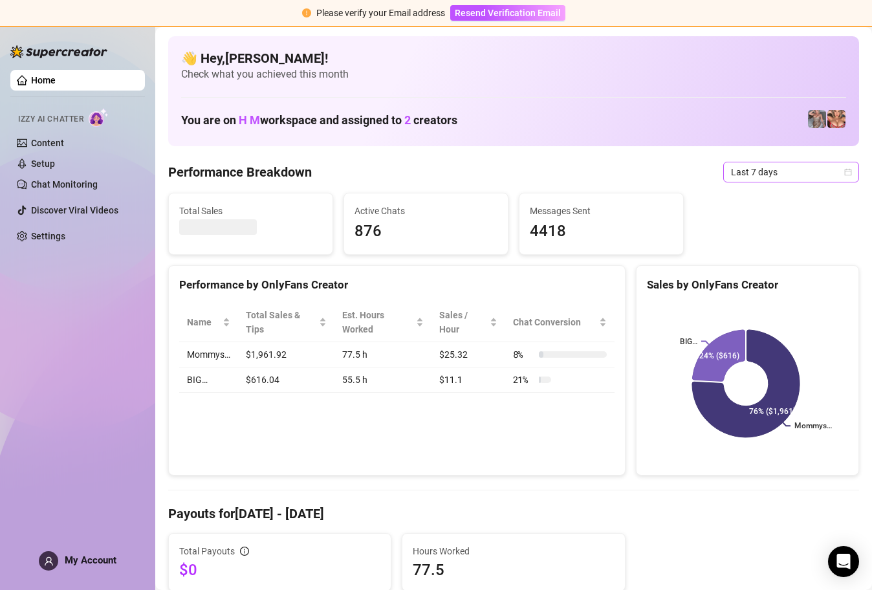
click at [844, 173] on icon "calendar" at bounding box center [848, 172] width 8 height 8
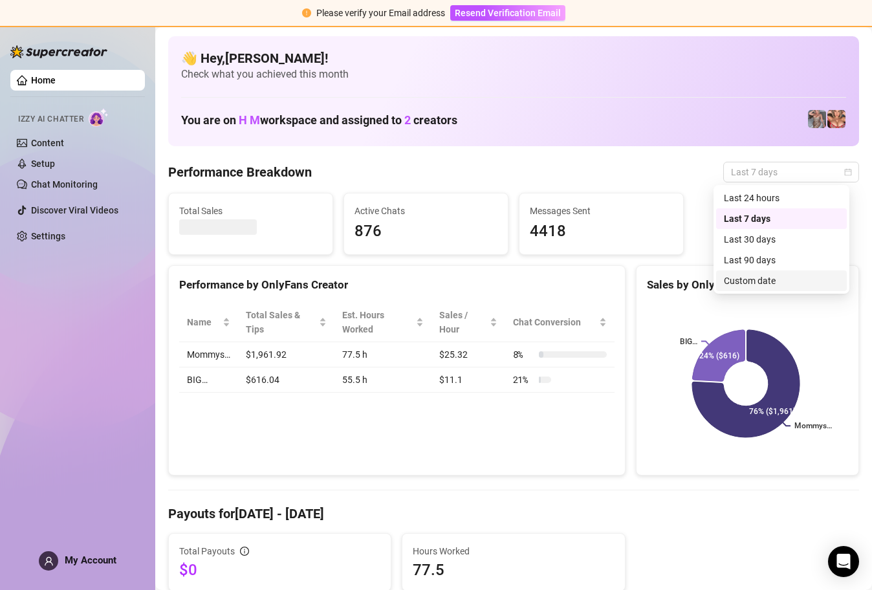
click at [756, 276] on div "Custom date" at bounding box center [781, 281] width 115 height 14
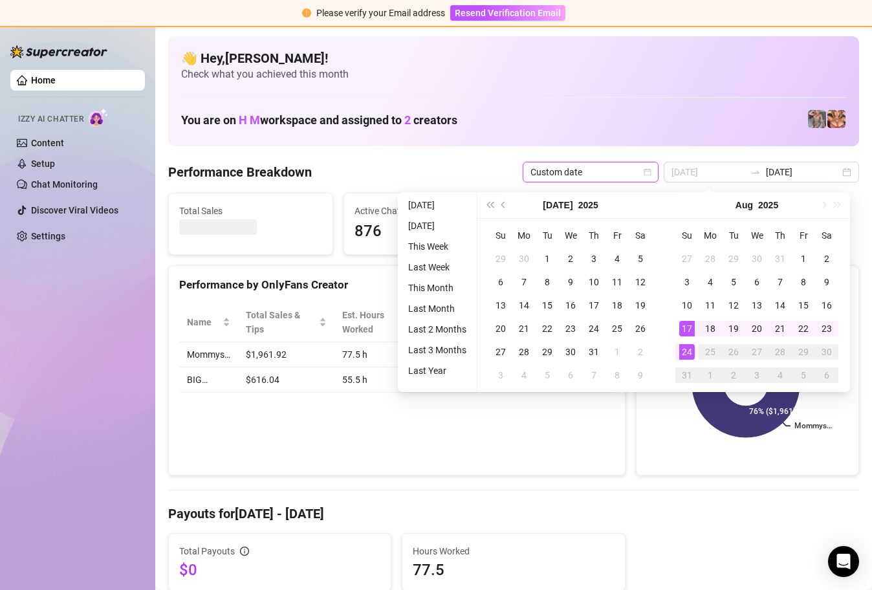
type input "[DATE]"
click at [686, 353] on div "24" at bounding box center [687, 352] width 16 height 16
click at [685, 352] on div "24" at bounding box center [687, 352] width 16 height 16
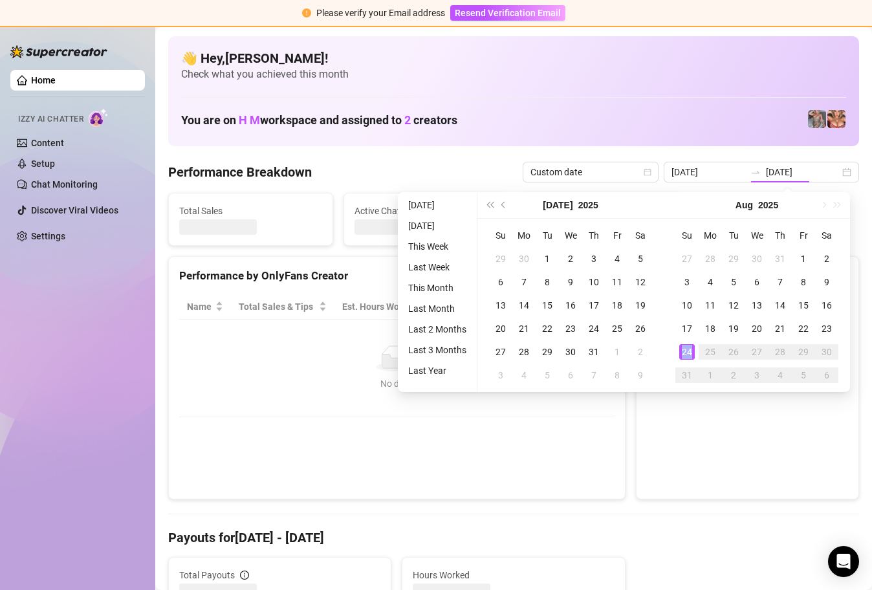
type input "[DATE]"
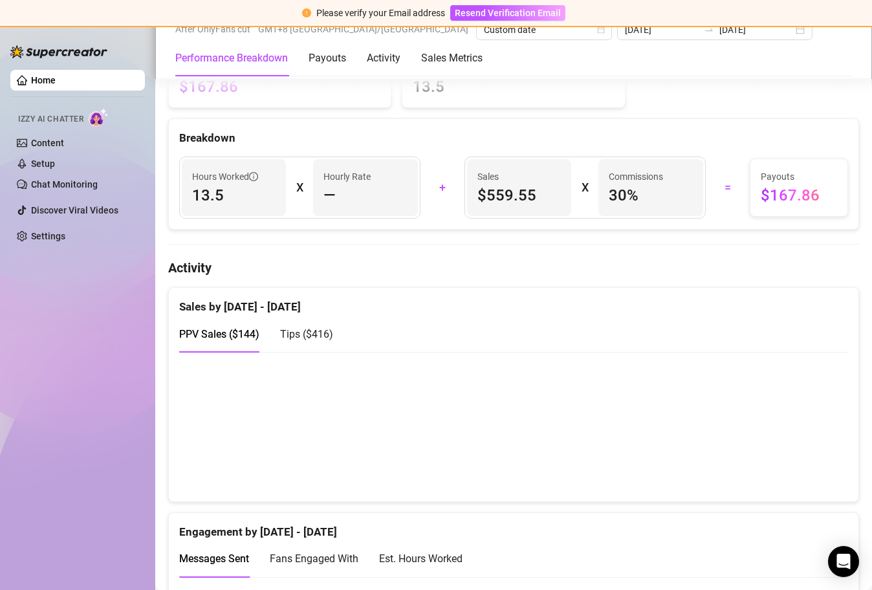
scroll to position [484, 0]
click at [298, 334] on span "Tips ( $416 )" at bounding box center [306, 333] width 53 height 12
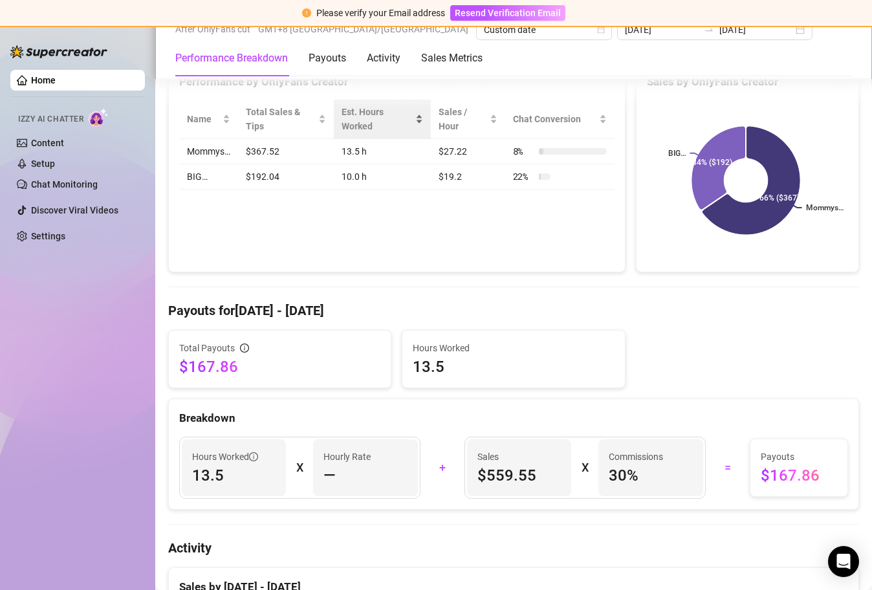
scroll to position [0, 0]
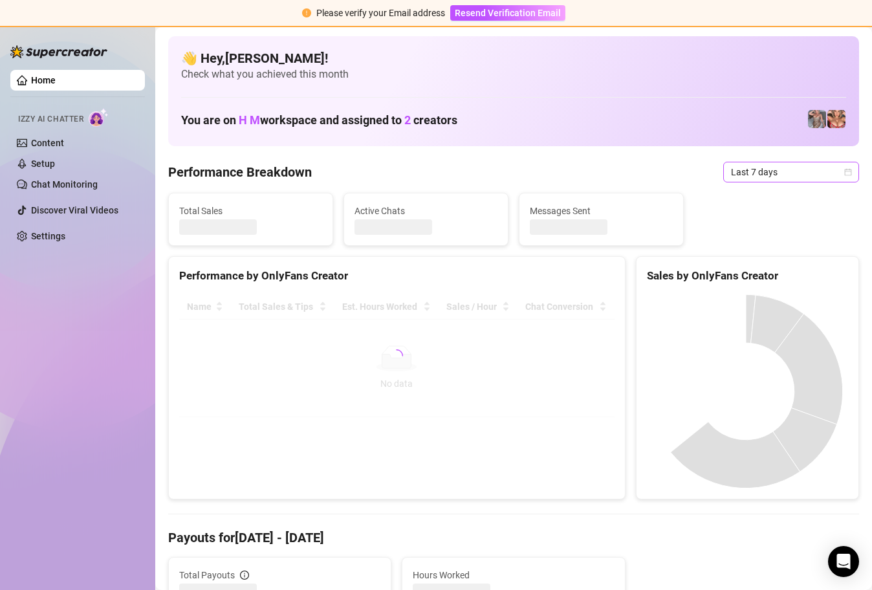
click at [845, 173] on div "Last 7 days" at bounding box center [791, 172] width 136 height 21
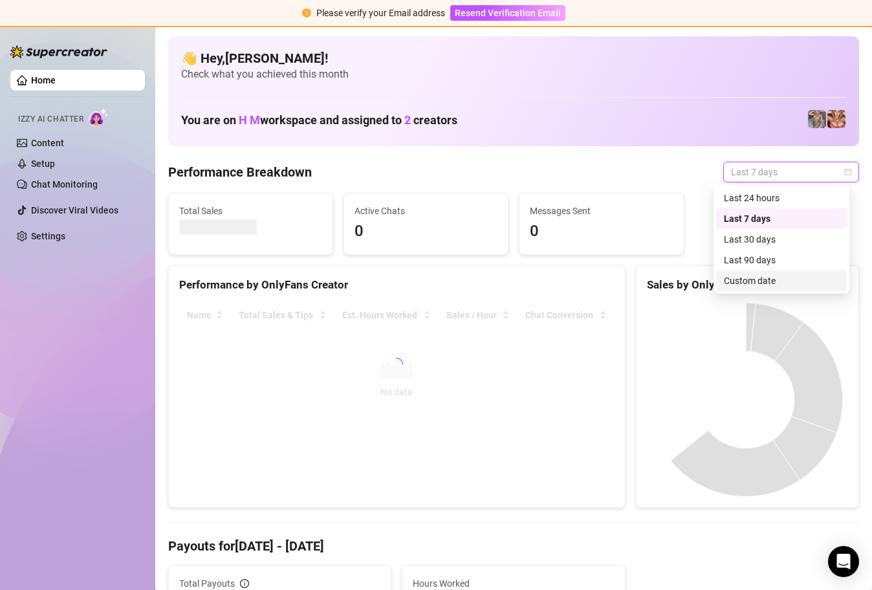
click at [776, 284] on div "Custom date" at bounding box center [781, 281] width 115 height 14
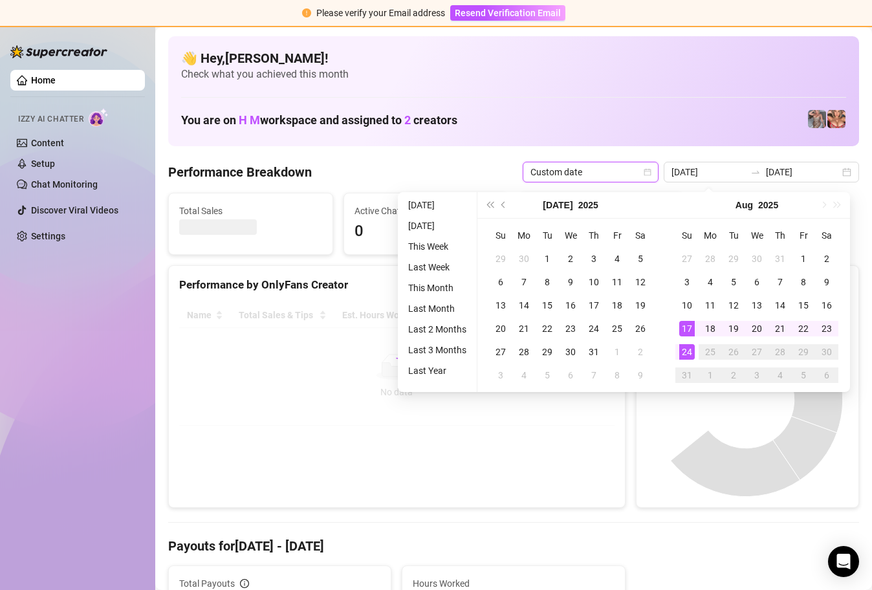
type input "[DATE]"
click at [681, 349] on div "24" at bounding box center [687, 352] width 16 height 16
type input "[DATE]"
